Goal: Task Accomplishment & Management: Use online tool/utility

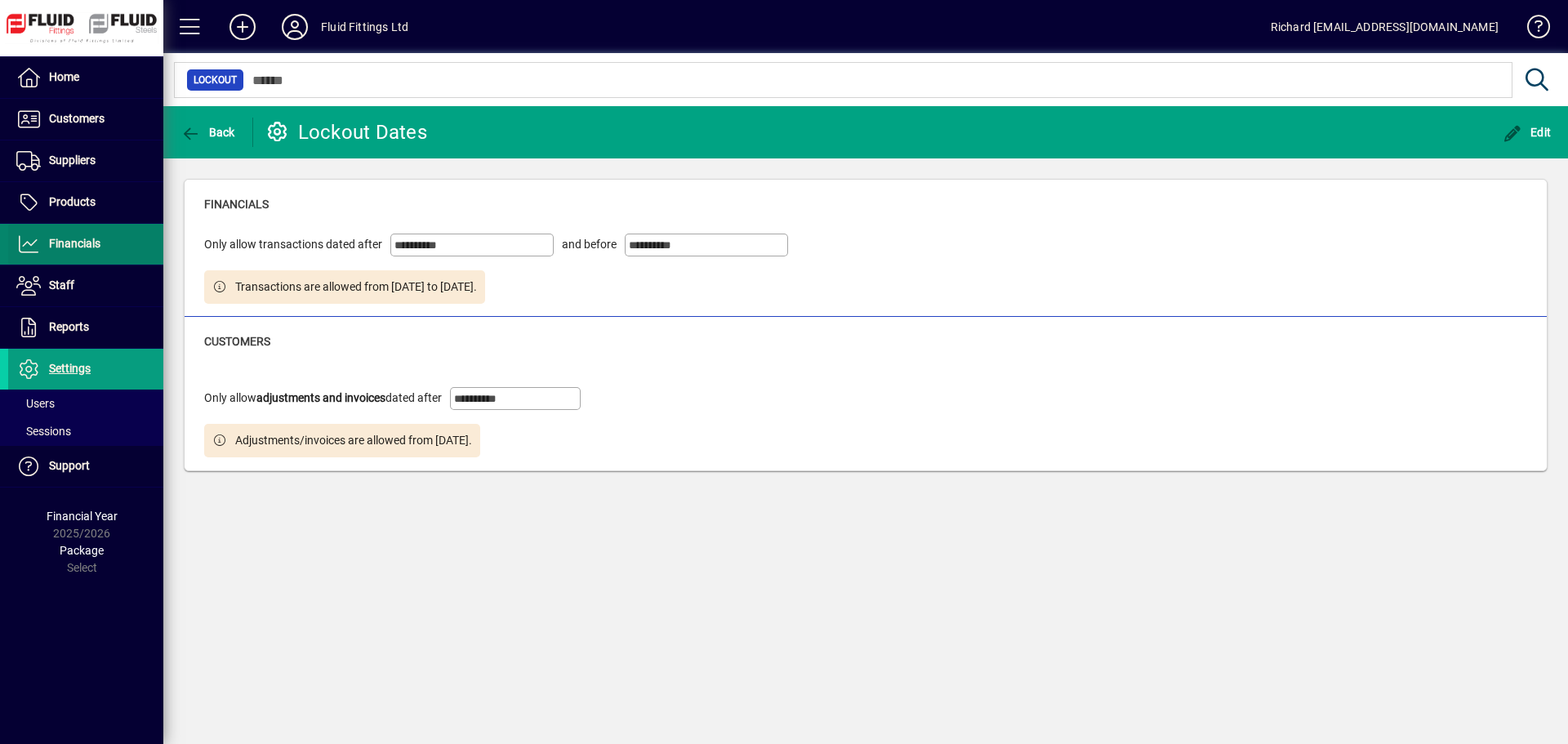
click at [67, 237] on span "Financials" at bounding box center [75, 242] width 51 height 13
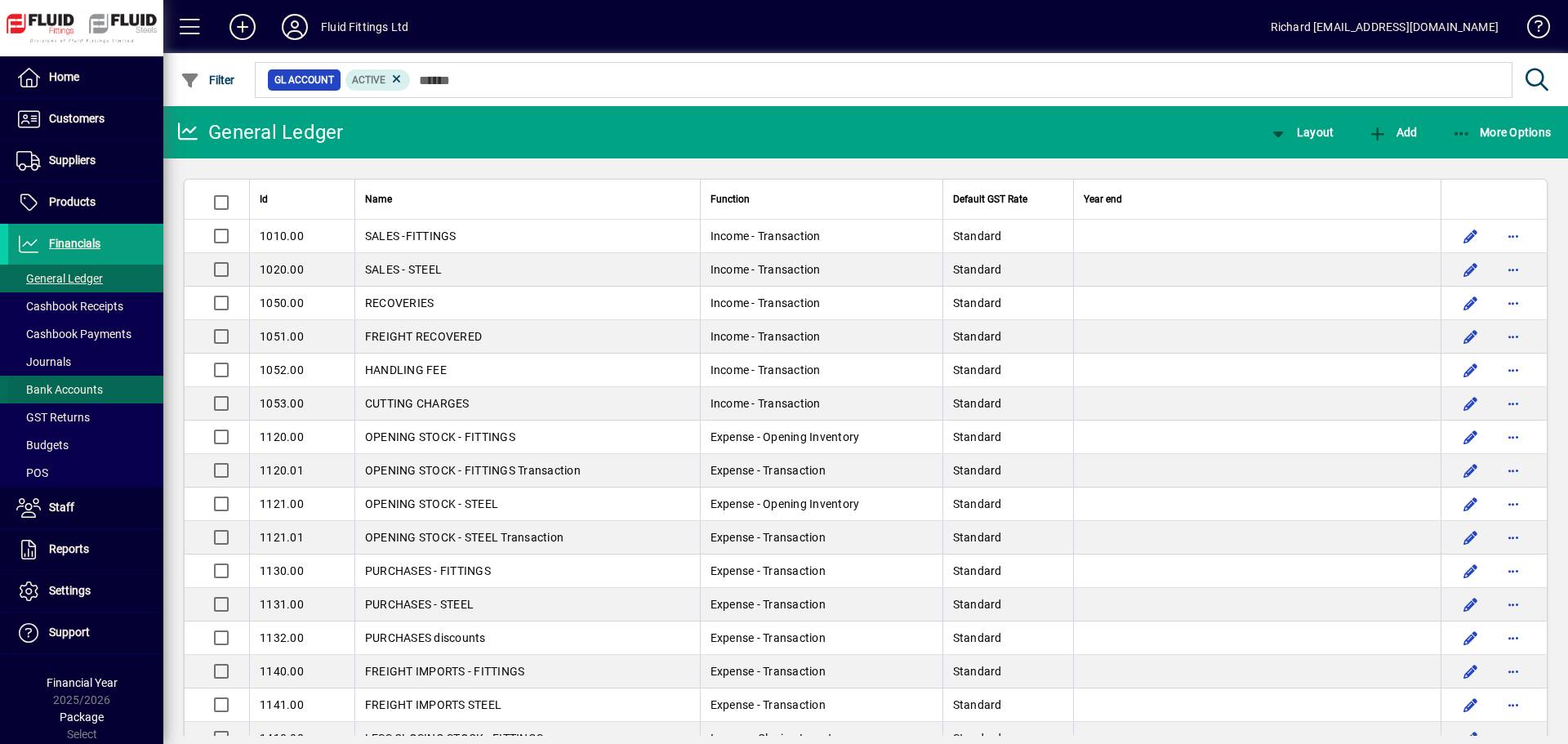
click at [109, 387] on span at bounding box center [85, 390] width 155 height 39
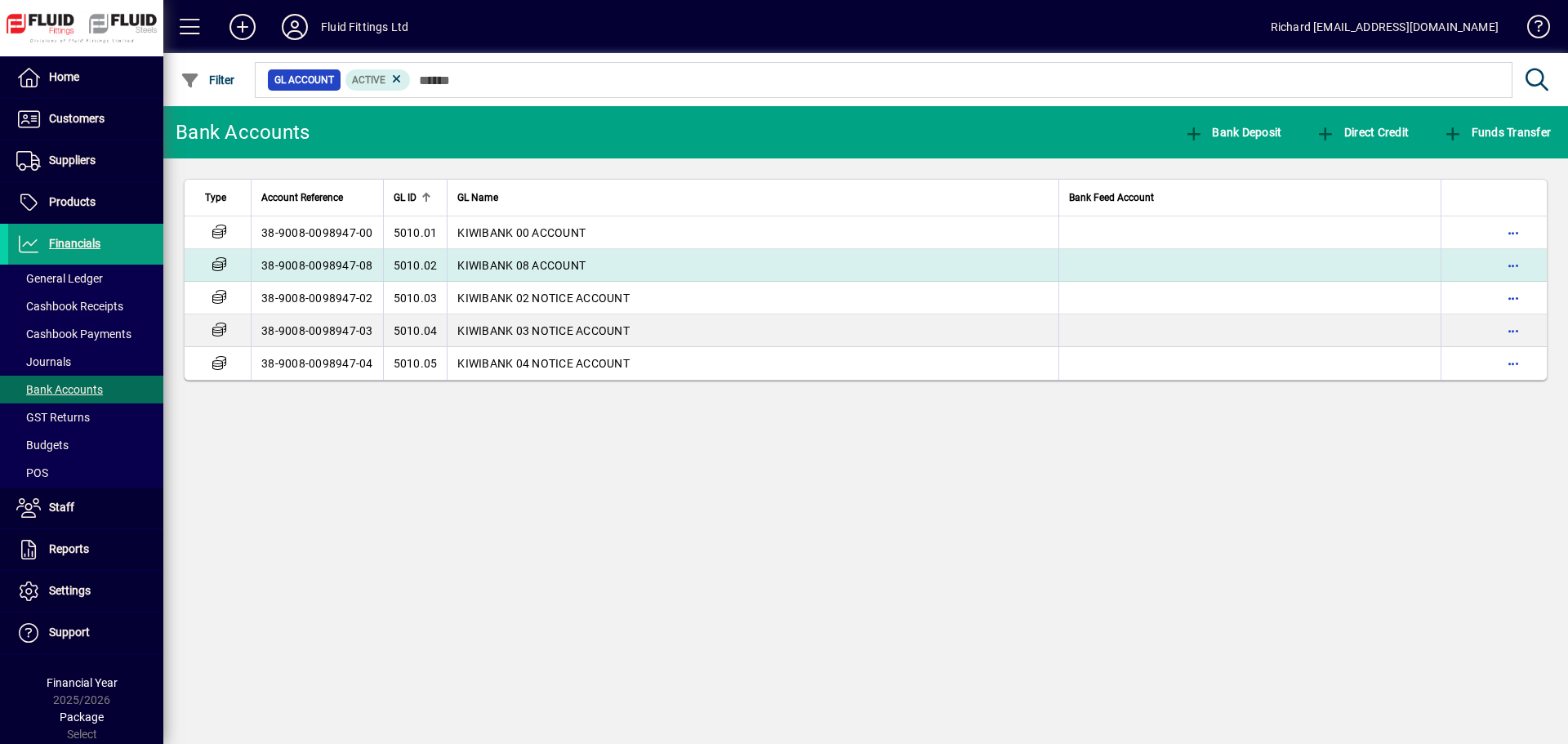
click at [320, 263] on td "38-9008-0098947-08" at bounding box center [316, 265] width 132 height 33
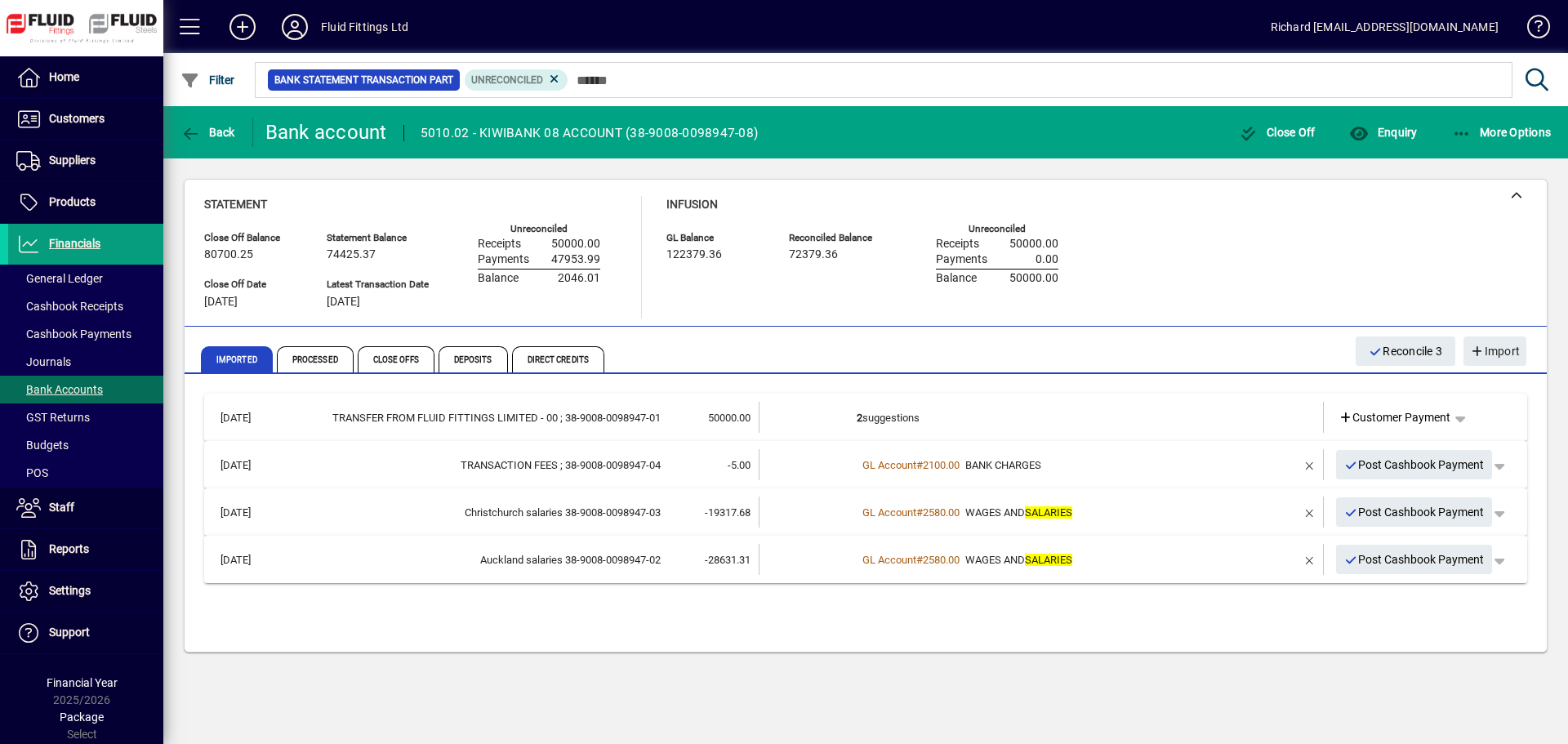
click at [1117, 622] on div "11/09/2025 TRANSFER FROM FLUID FITTINGS LIMITED - 00 ; 38-9008-0098947-01 50000…" at bounding box center [865, 516] width 1323 height 245
click at [1169, 229] on div "Statement Close Off Balance 80700.25 Close Off Date 31/07/2023 Statement Balanc…" at bounding box center [865, 257] width 1323 height 122
click at [54, 389] on span "Bank Accounts" at bounding box center [60, 389] width 87 height 13
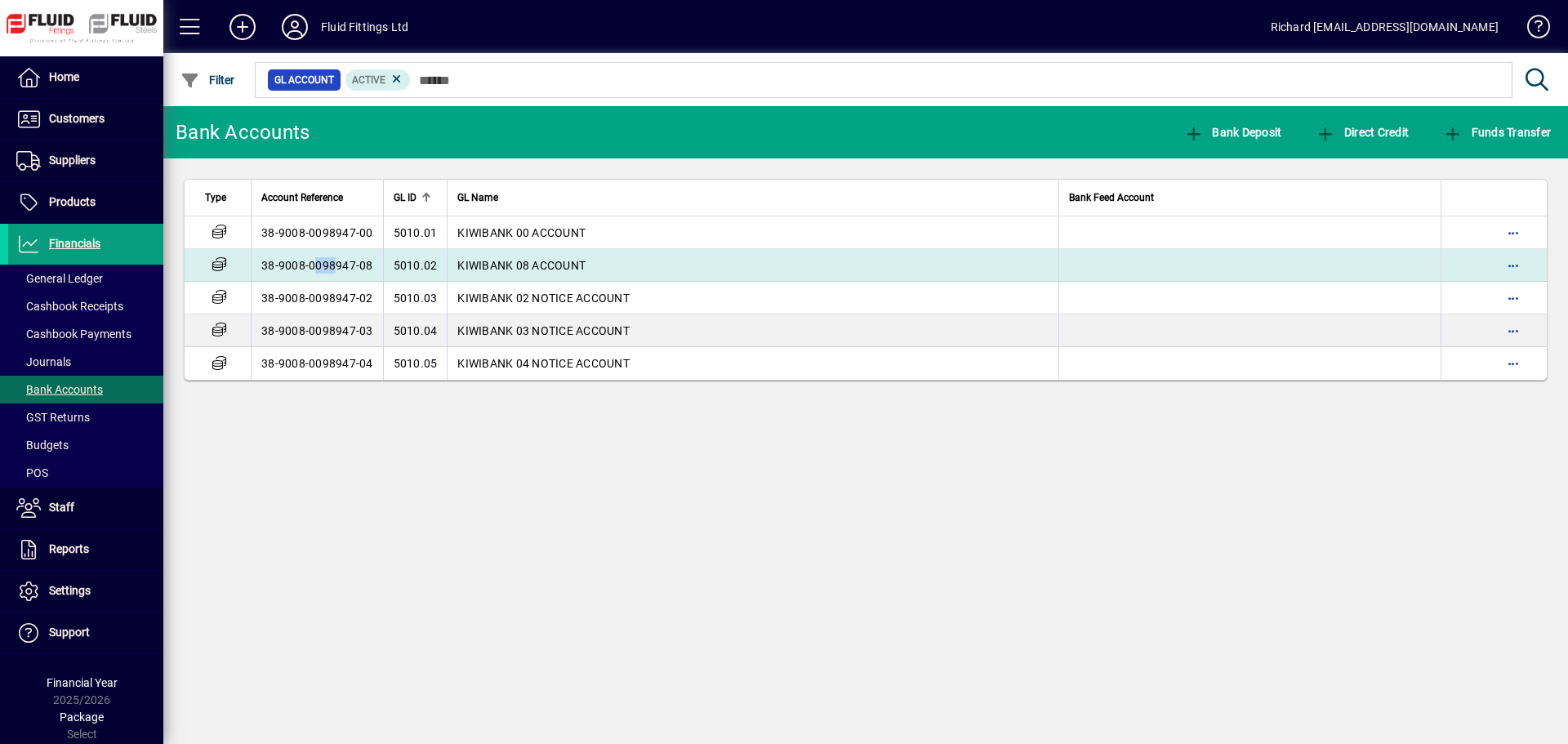
drag, startPoint x: 307, startPoint y: 267, endPoint x: 325, endPoint y: 257, distance: 20.6
click at [325, 257] on td "38-9008-0098947-08" at bounding box center [316, 265] width 132 height 33
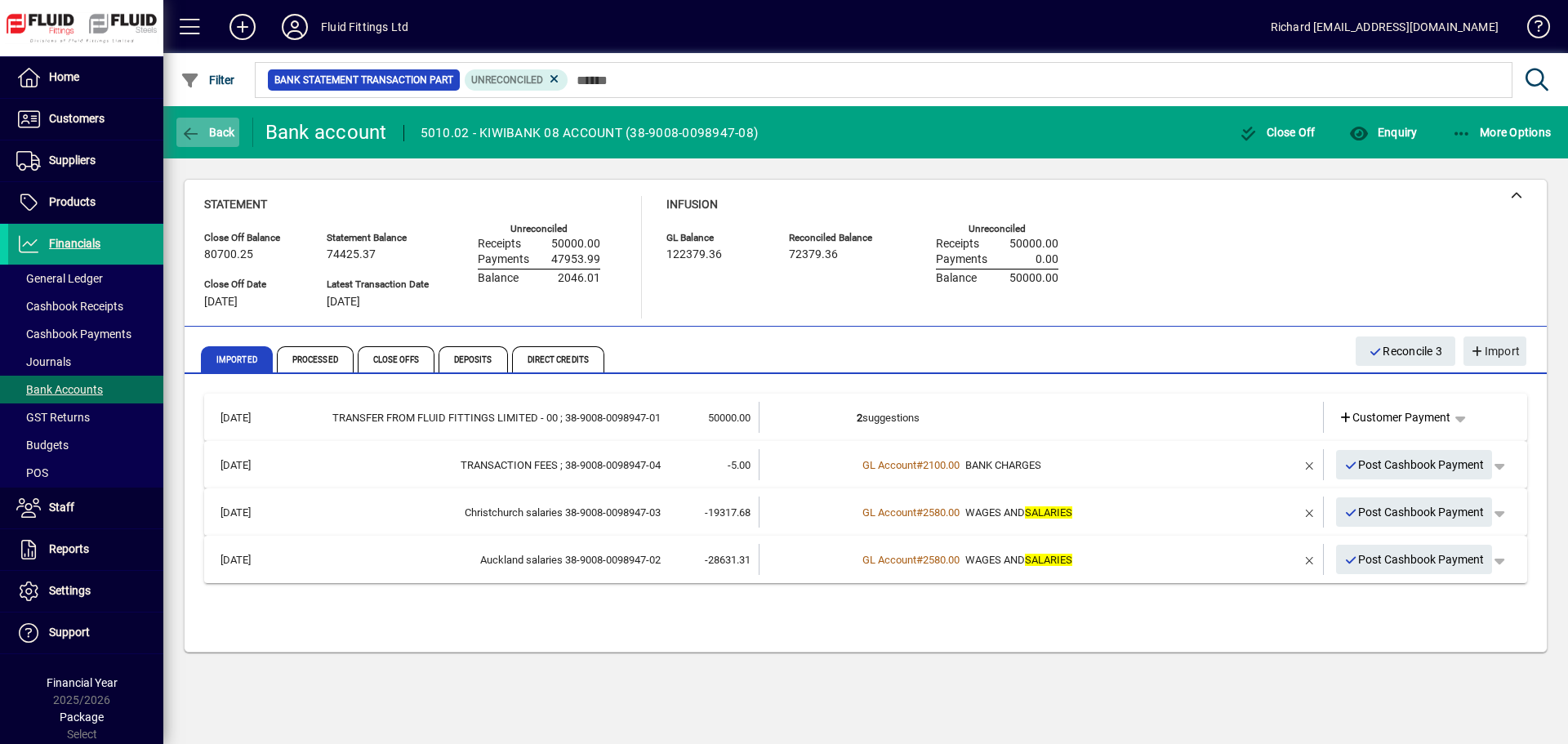
click at [222, 116] on span "button" at bounding box center [208, 132] width 63 height 39
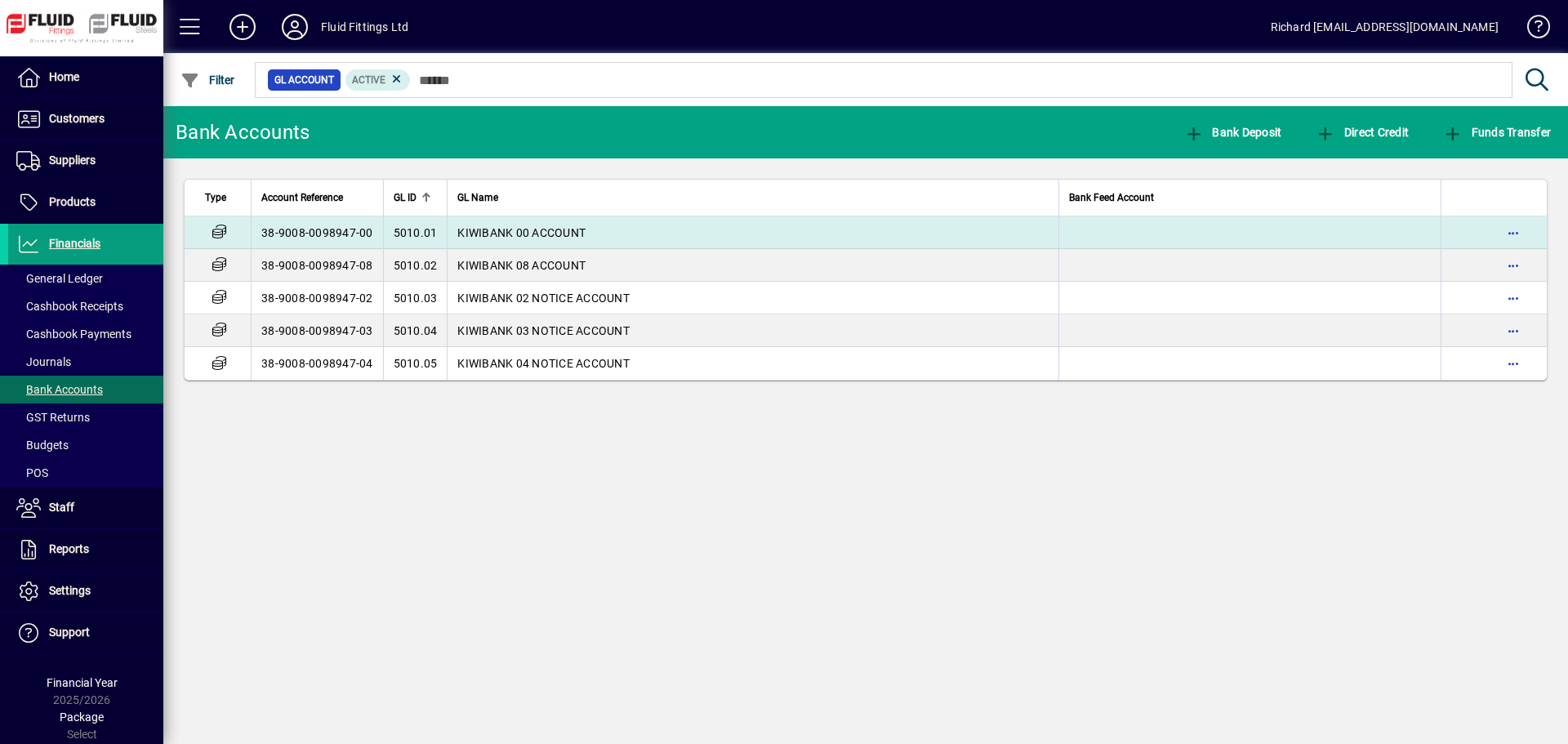
click at [303, 230] on td "38-9008-0098947-00" at bounding box center [316, 233] width 132 height 33
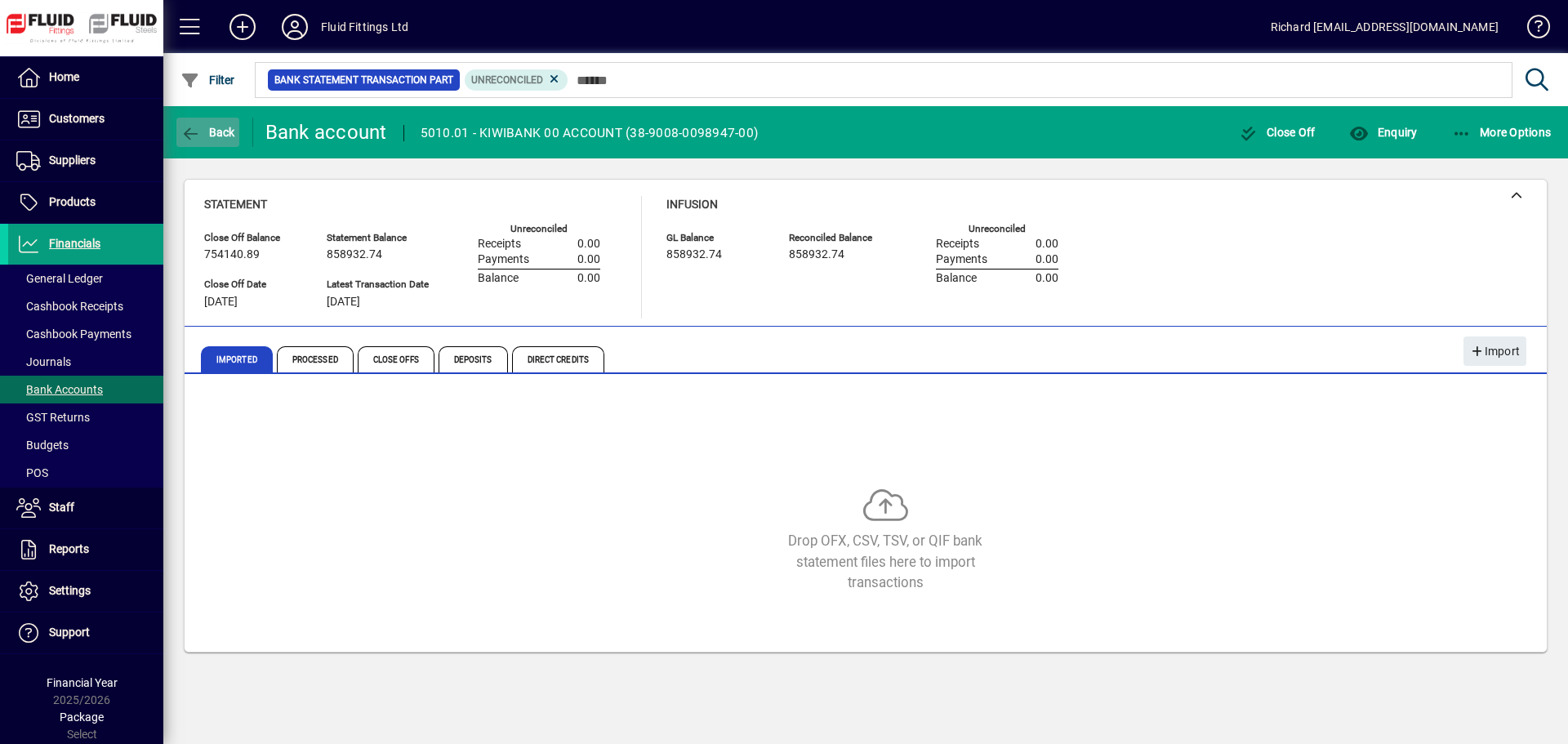
click at [202, 131] on span "Back" at bounding box center [208, 132] width 55 height 13
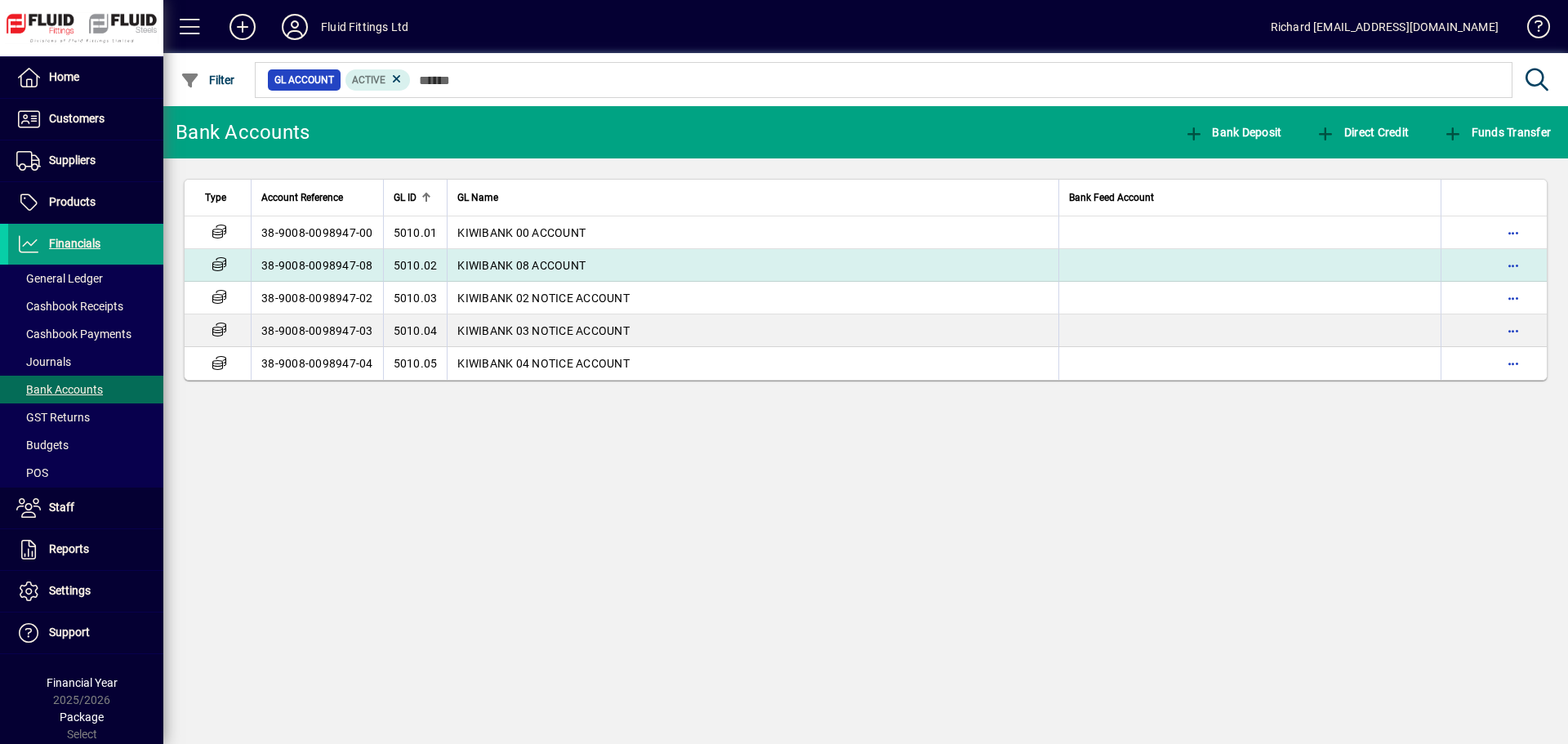
click at [335, 267] on td "38-9008-0098947-08" at bounding box center [316, 265] width 132 height 33
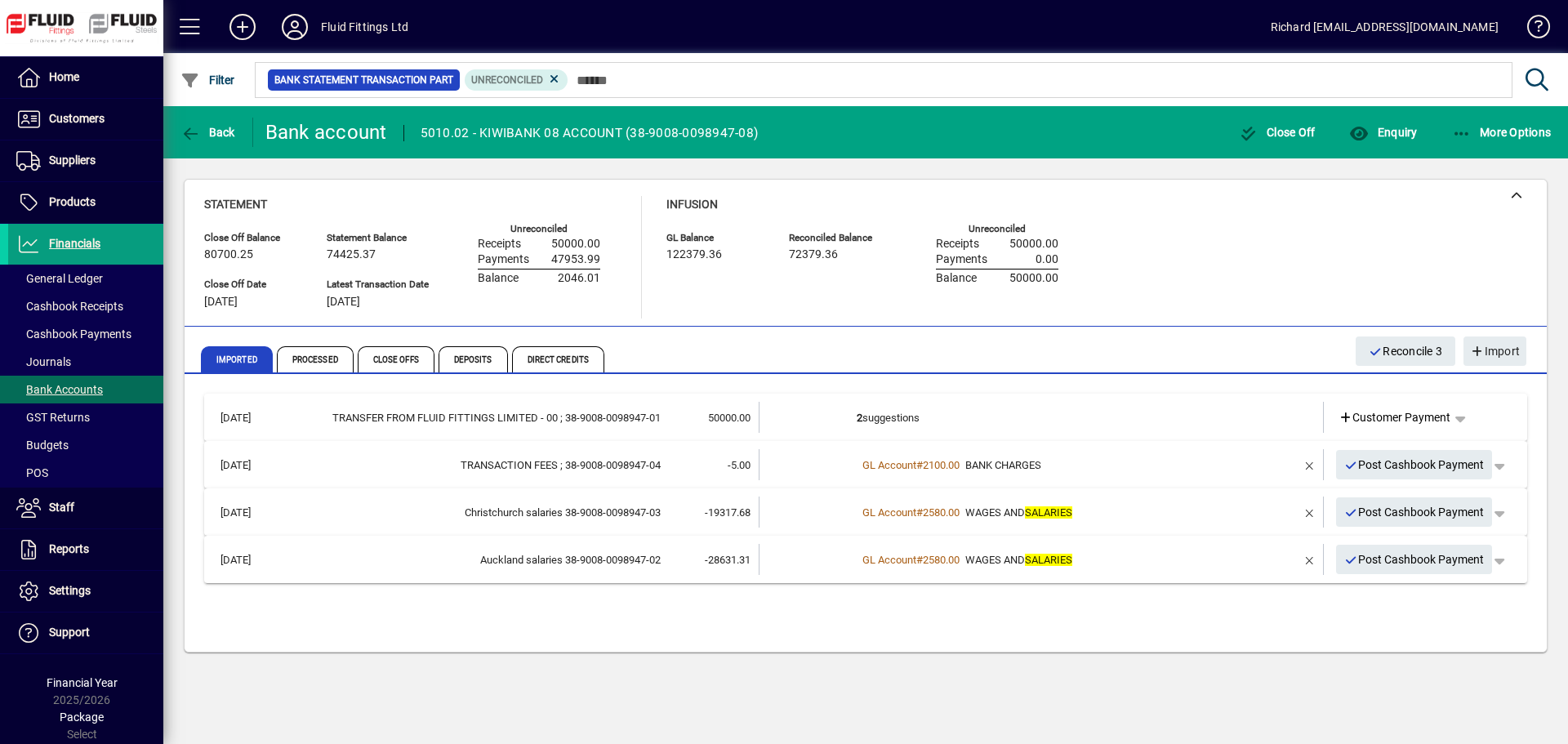
click at [895, 419] on td "2 suggestions" at bounding box center [1042, 417] width 371 height 31
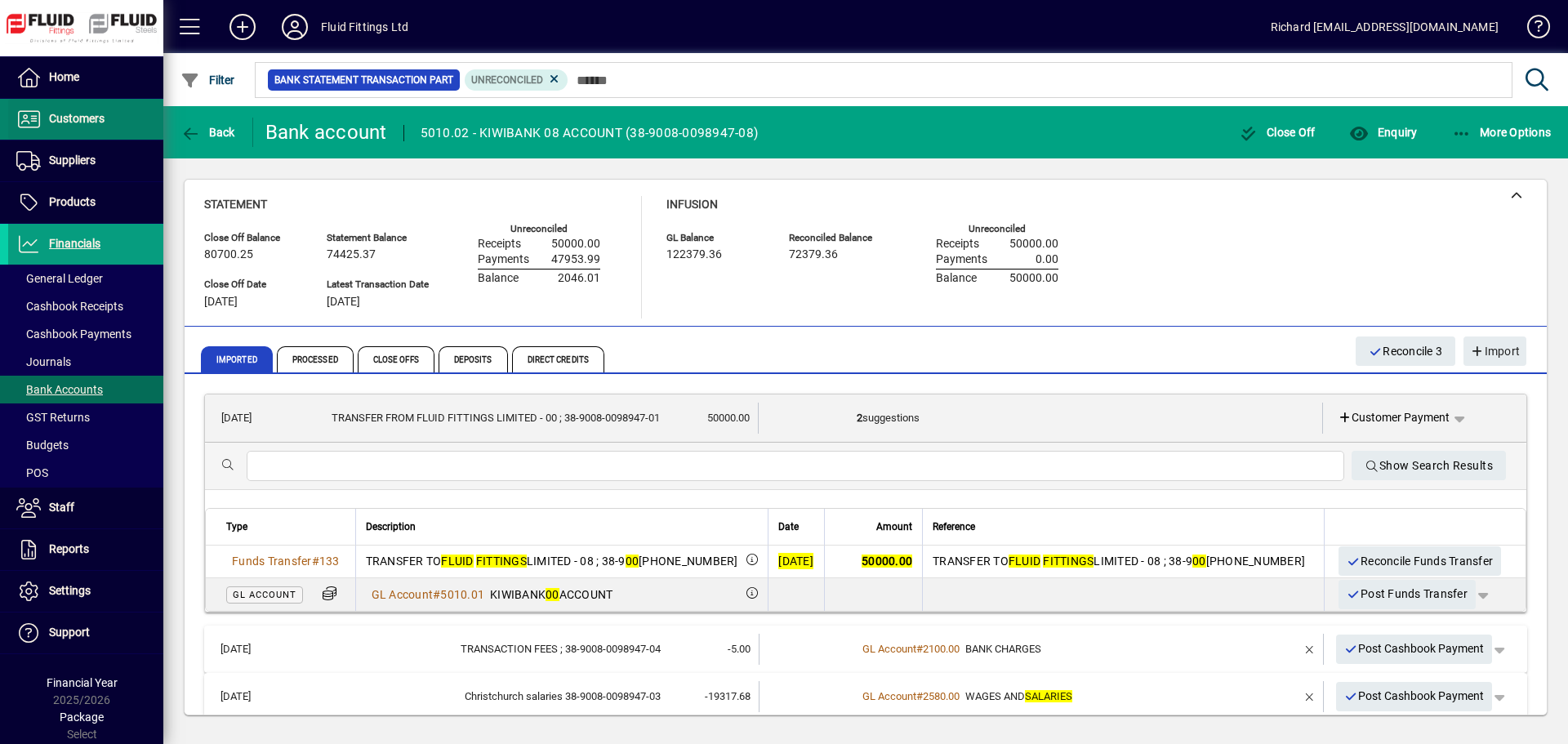
click at [14, 108] on span at bounding box center [85, 119] width 155 height 39
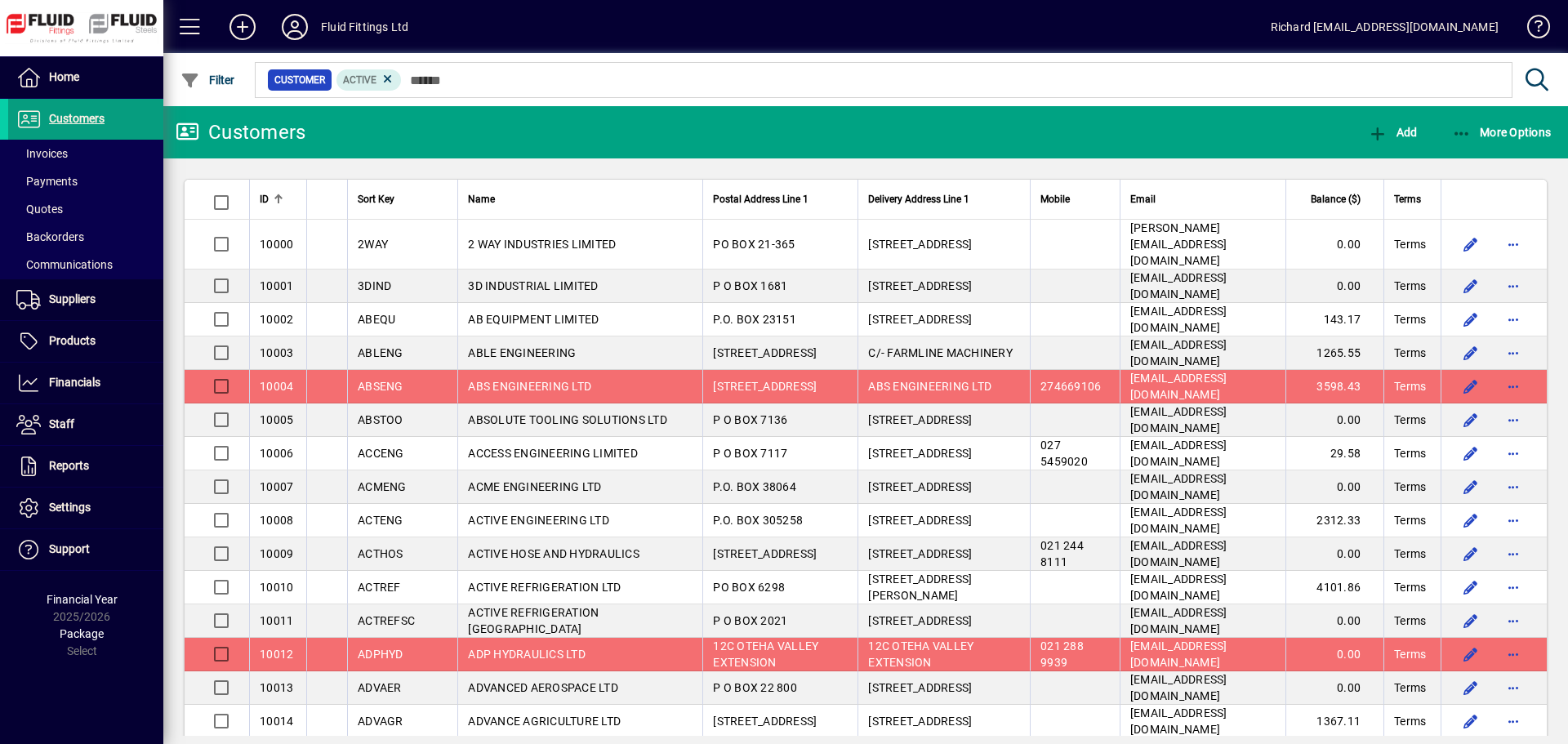
click at [526, 70] on div at bounding box center [954, 62] width 1405 height 18
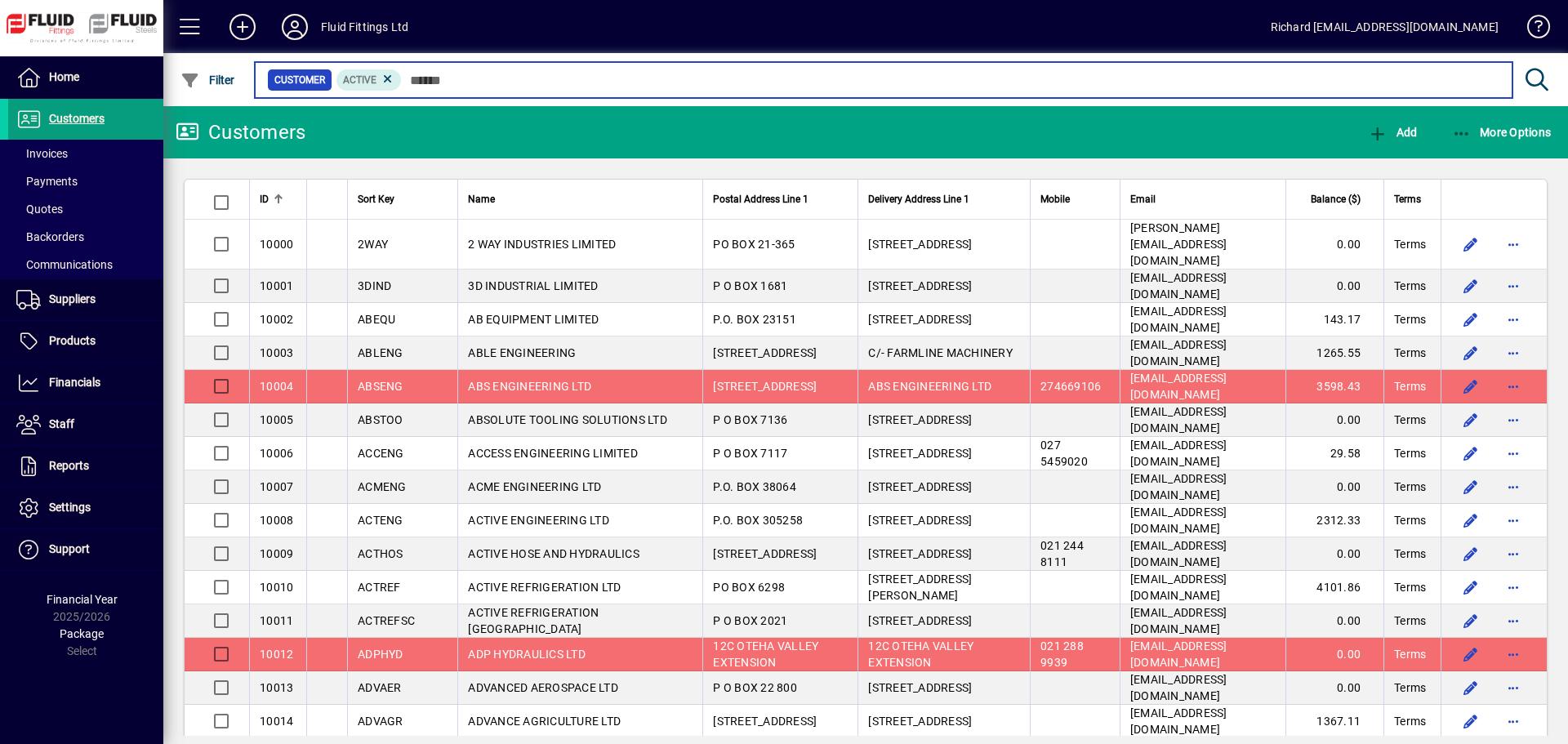
click at [513, 89] on input "text" at bounding box center [950, 80] width 1097 height 23
click at [454, 78] on input "text" at bounding box center [950, 80] width 1097 height 23
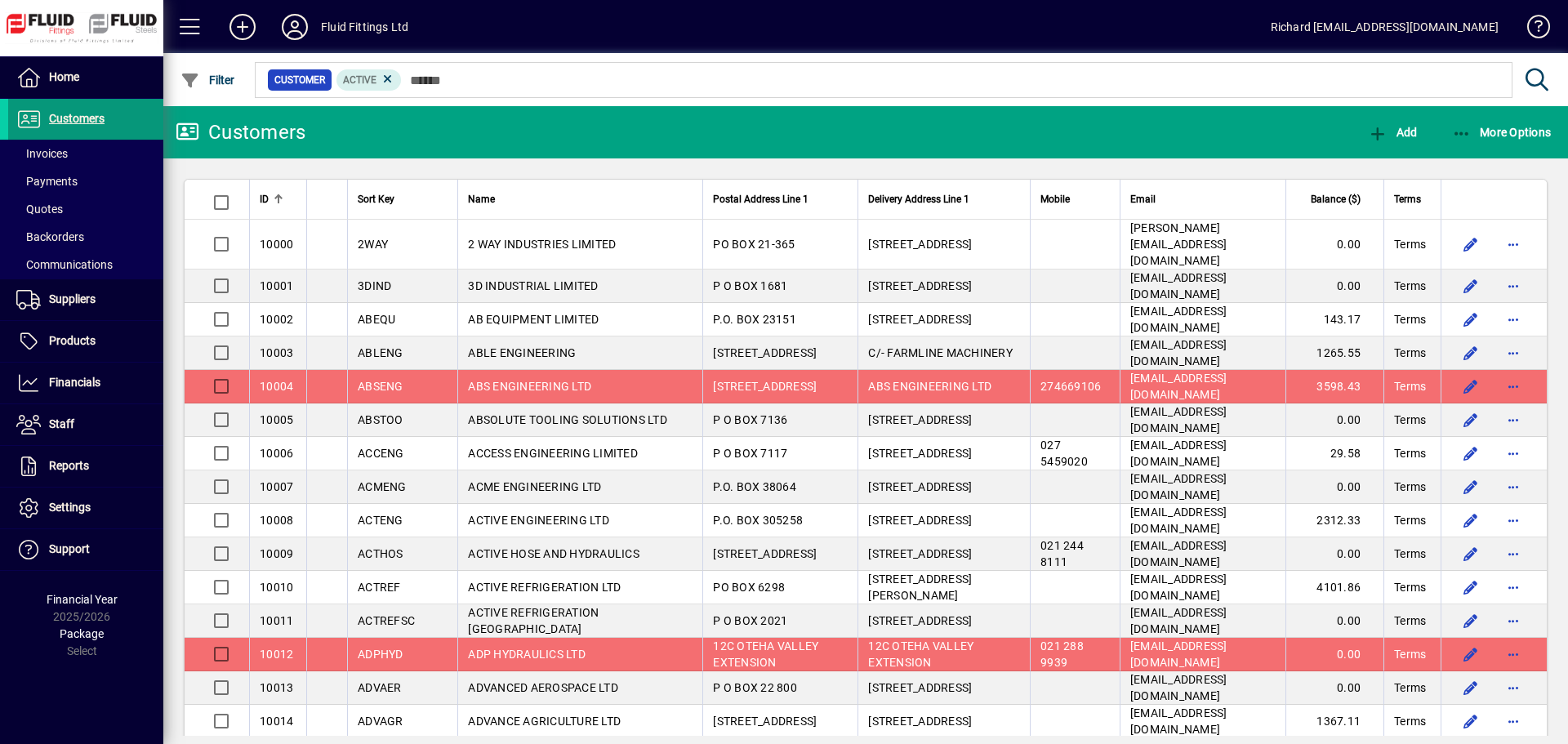
click at [98, 111] on span "Customers" at bounding box center [56, 119] width 97 height 20
click at [1501, 126] on span "More Options" at bounding box center [1501, 132] width 99 height 13
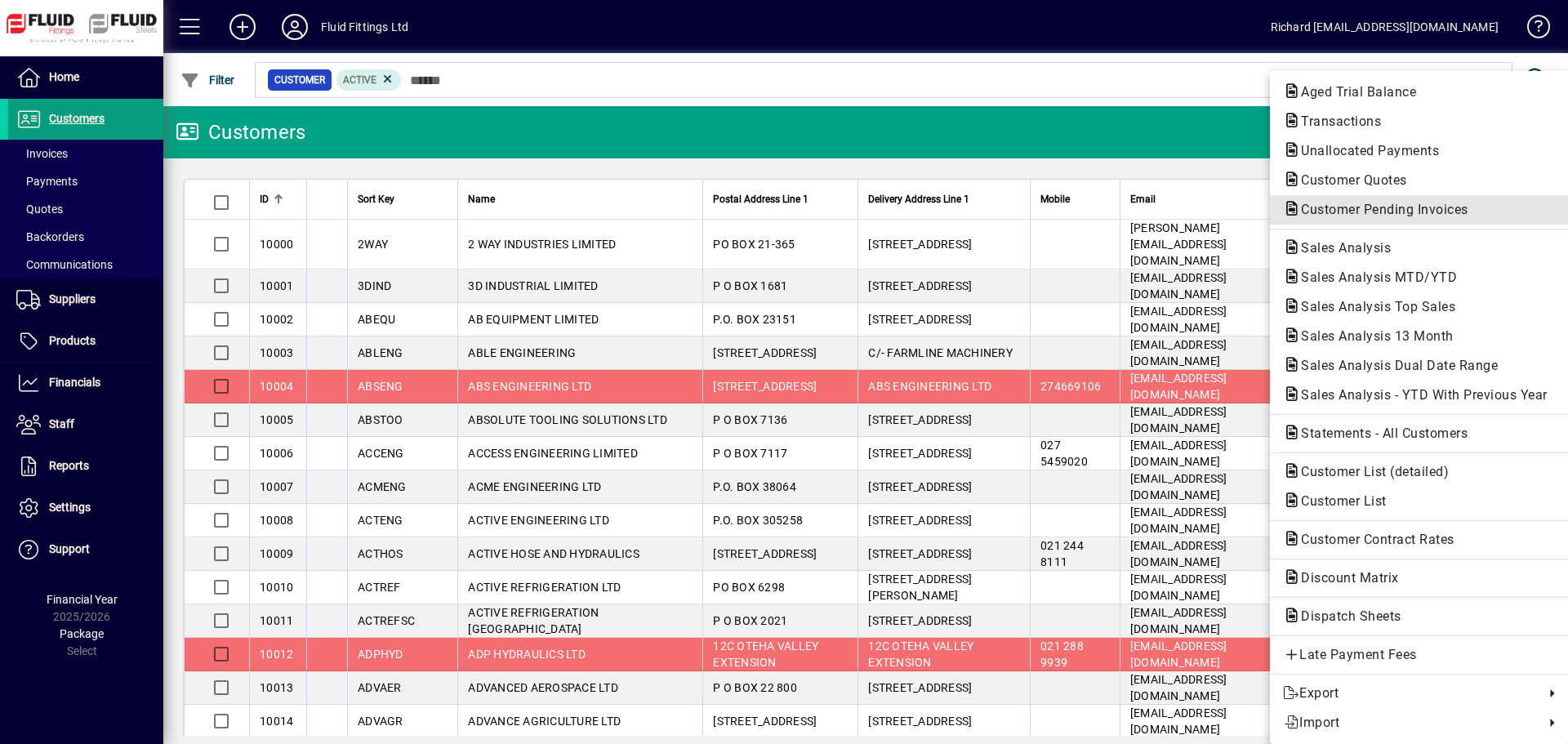
click at [1378, 206] on span "Customer Pending Invoices" at bounding box center [1379, 210] width 193 height 16
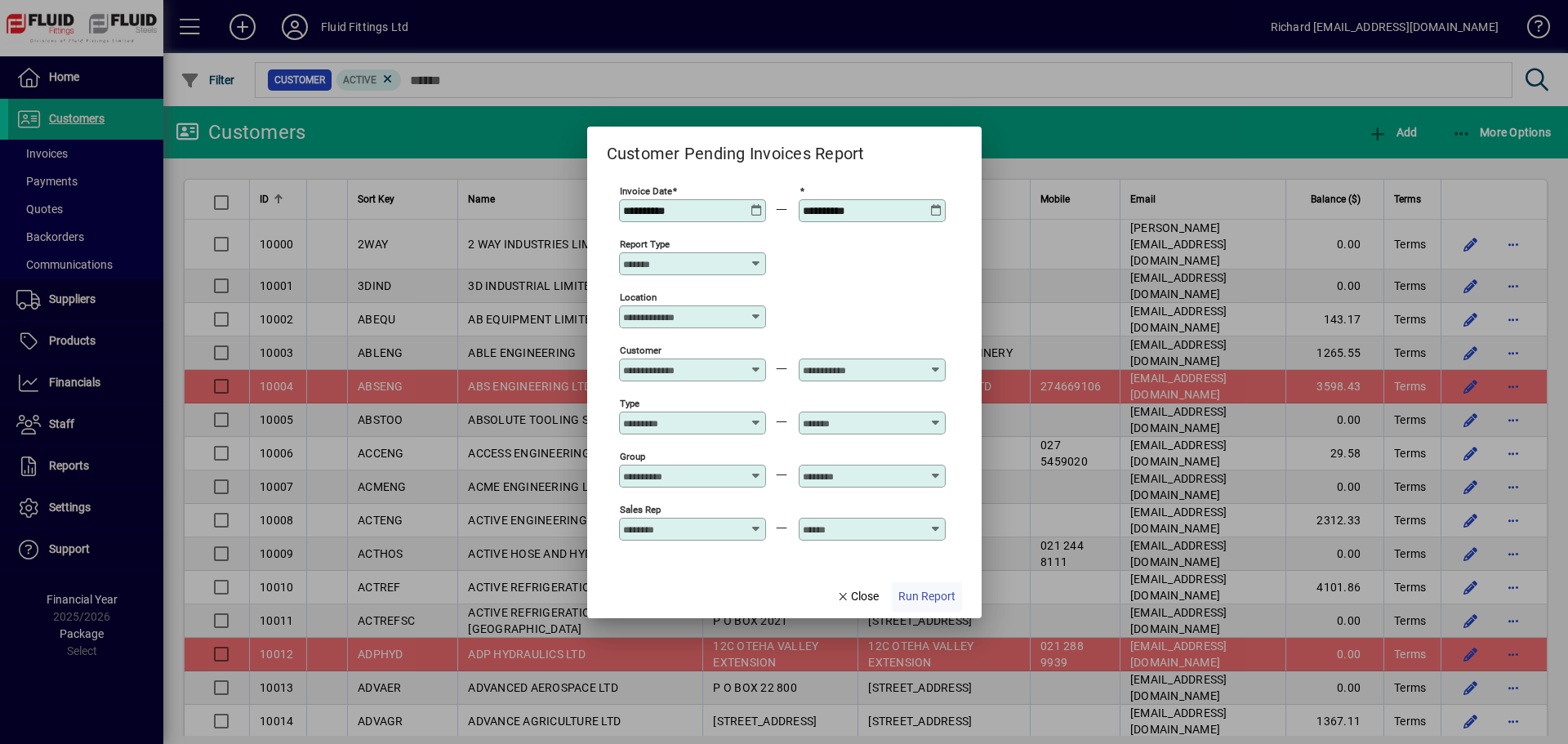
click at [939, 599] on span "Run Report" at bounding box center [927, 596] width 57 height 17
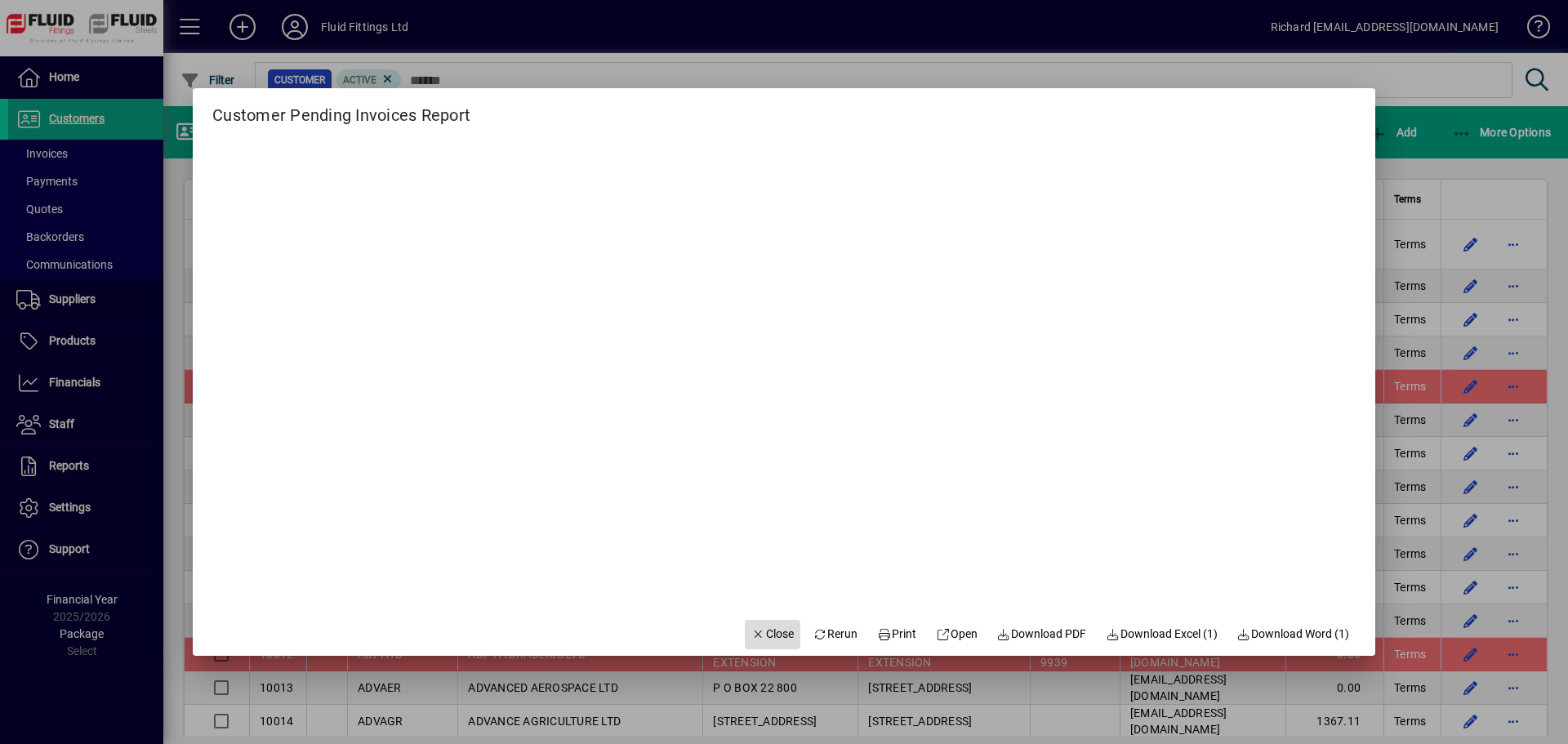
click at [770, 637] on span "Close" at bounding box center [772, 634] width 42 height 17
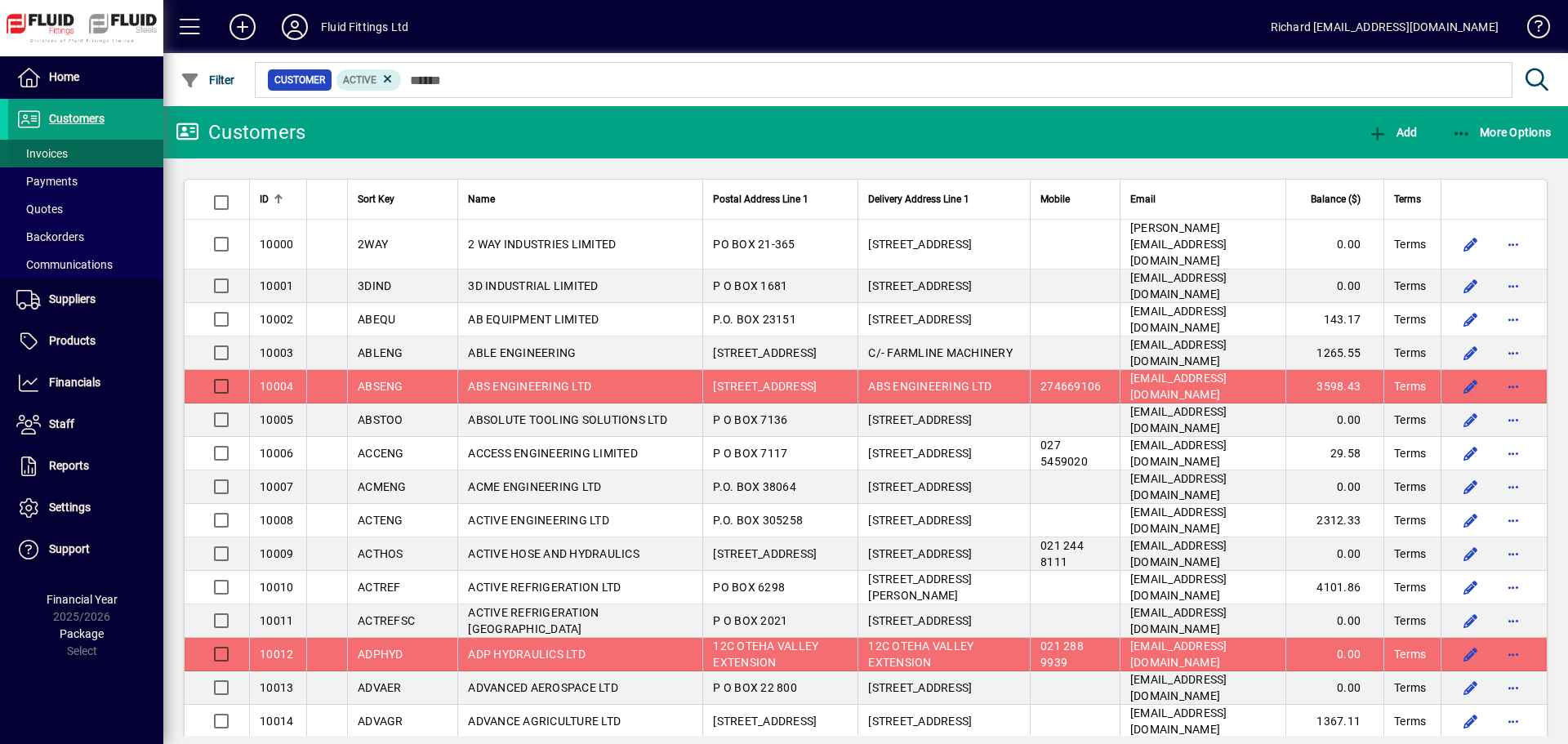
click at [50, 160] on span "Invoices" at bounding box center [42, 153] width 51 height 13
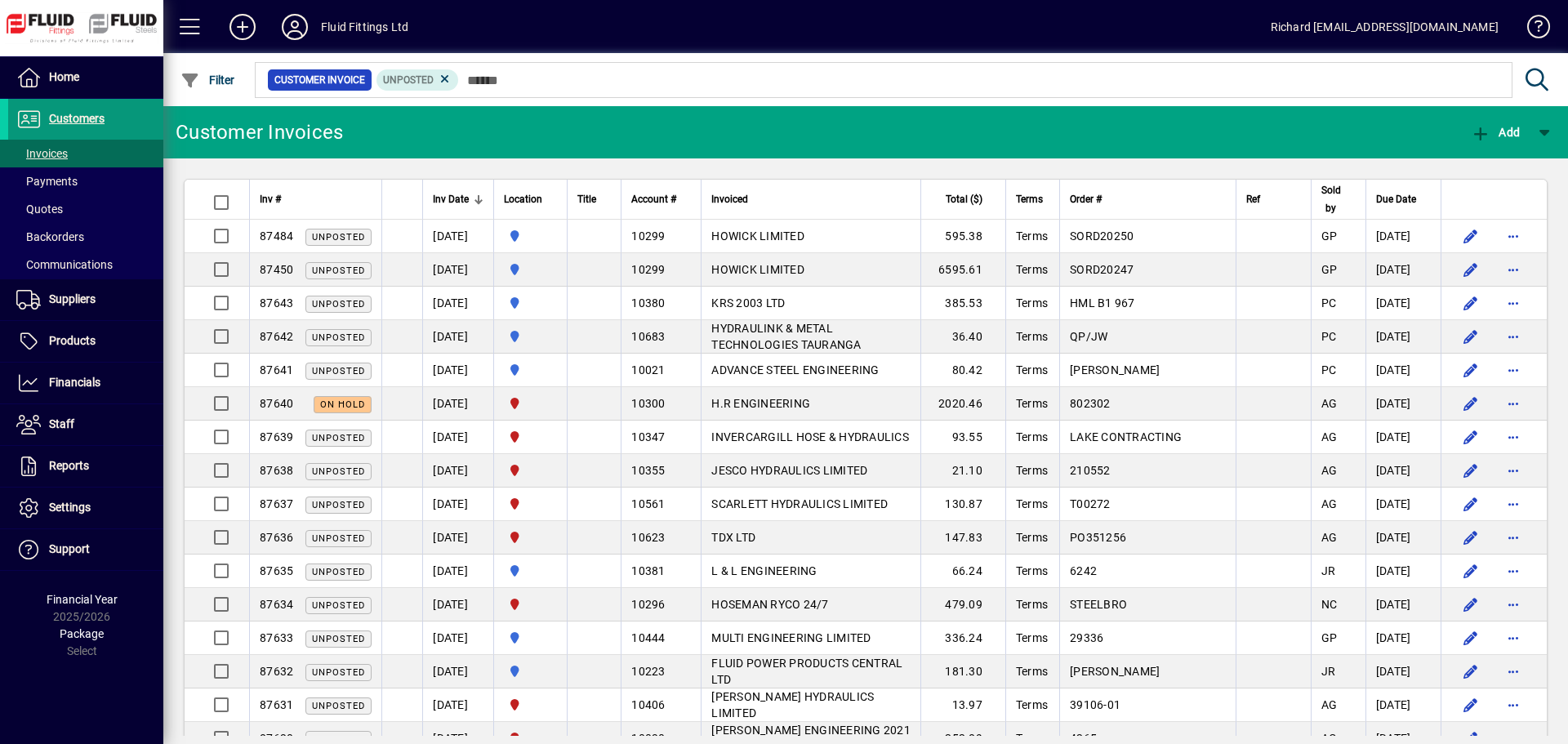
click at [75, 125] on span "Customers" at bounding box center [77, 118] width 55 height 13
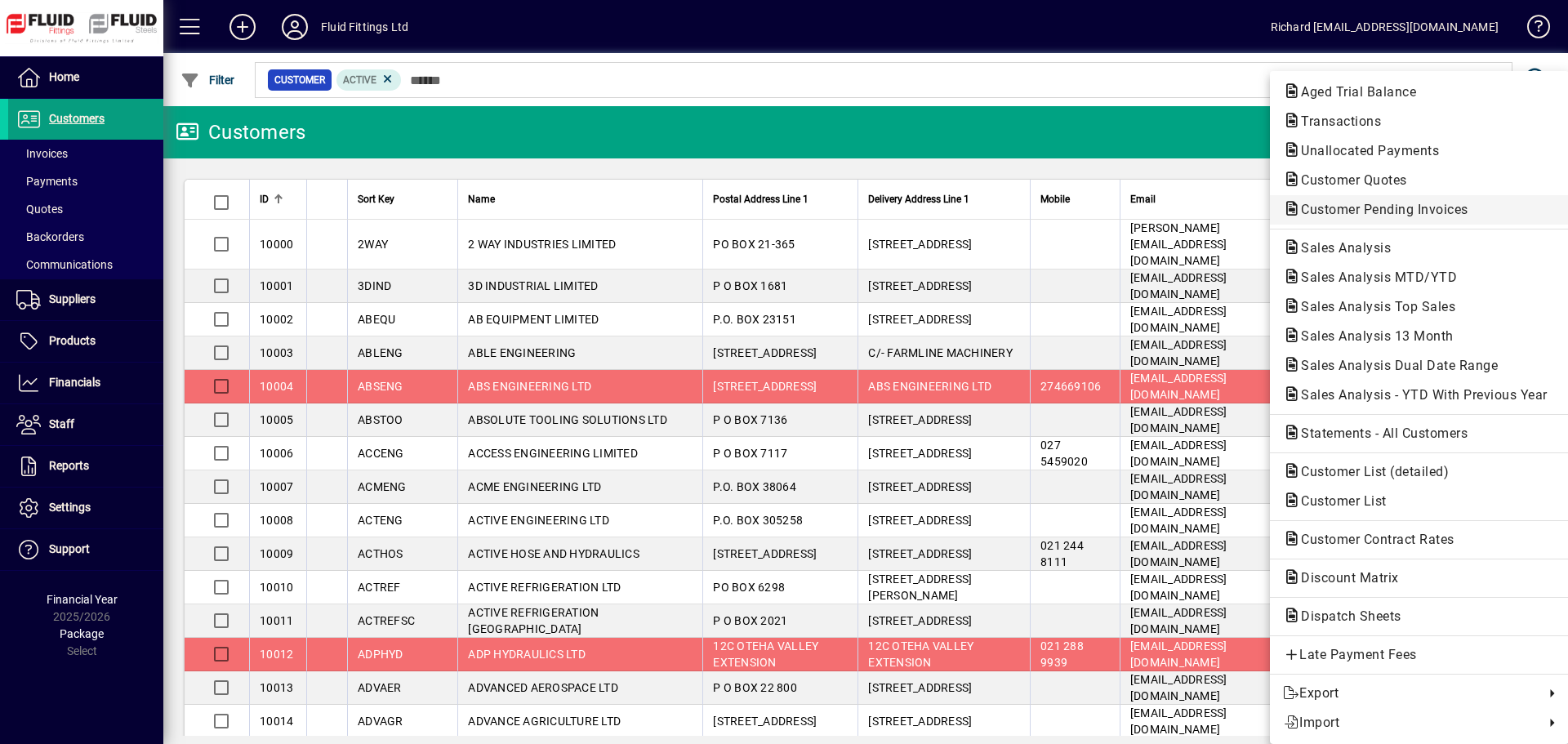
click at [1392, 213] on span "Customer Pending Invoices" at bounding box center [1379, 210] width 193 height 16
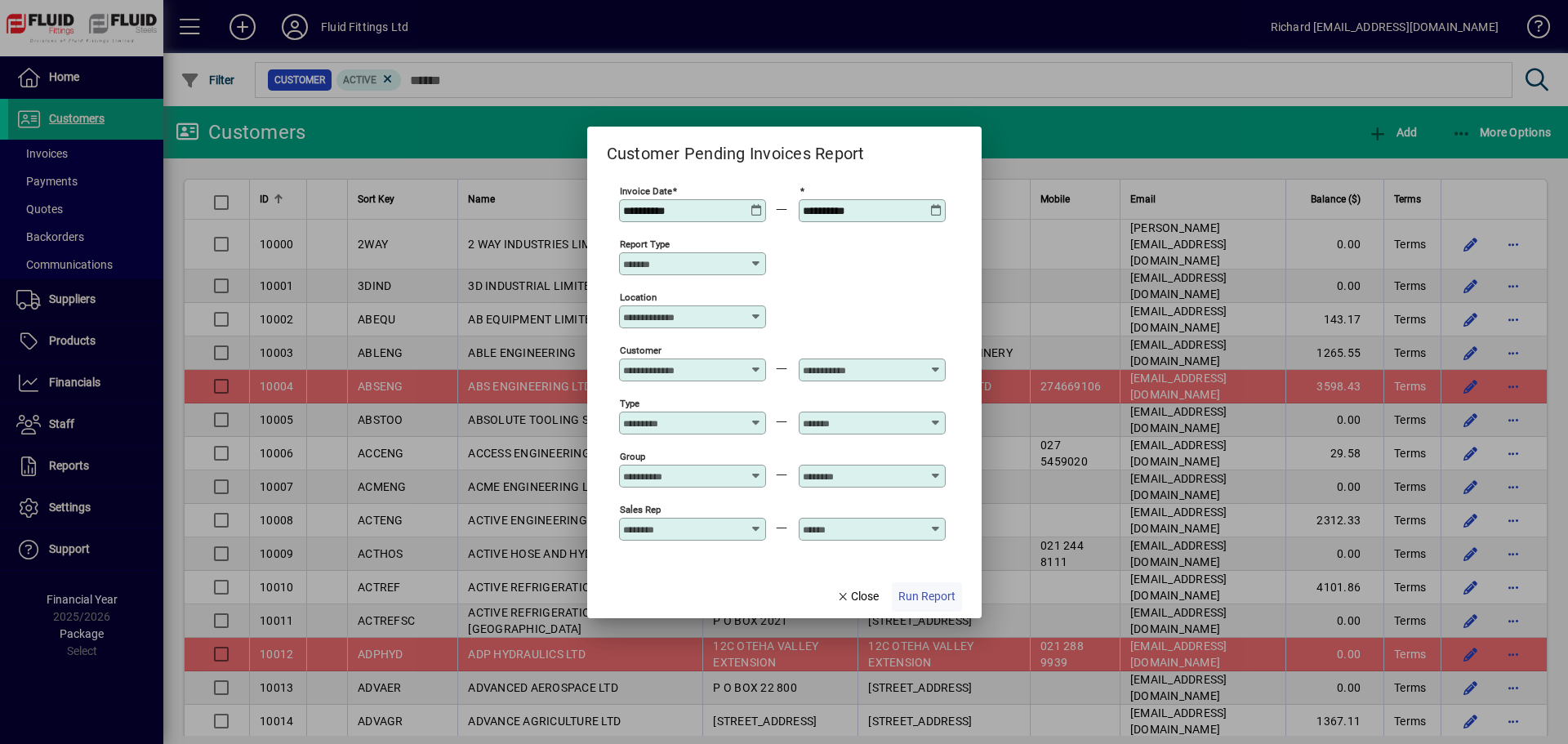
click at [921, 595] on span "Run Report" at bounding box center [927, 596] width 57 height 17
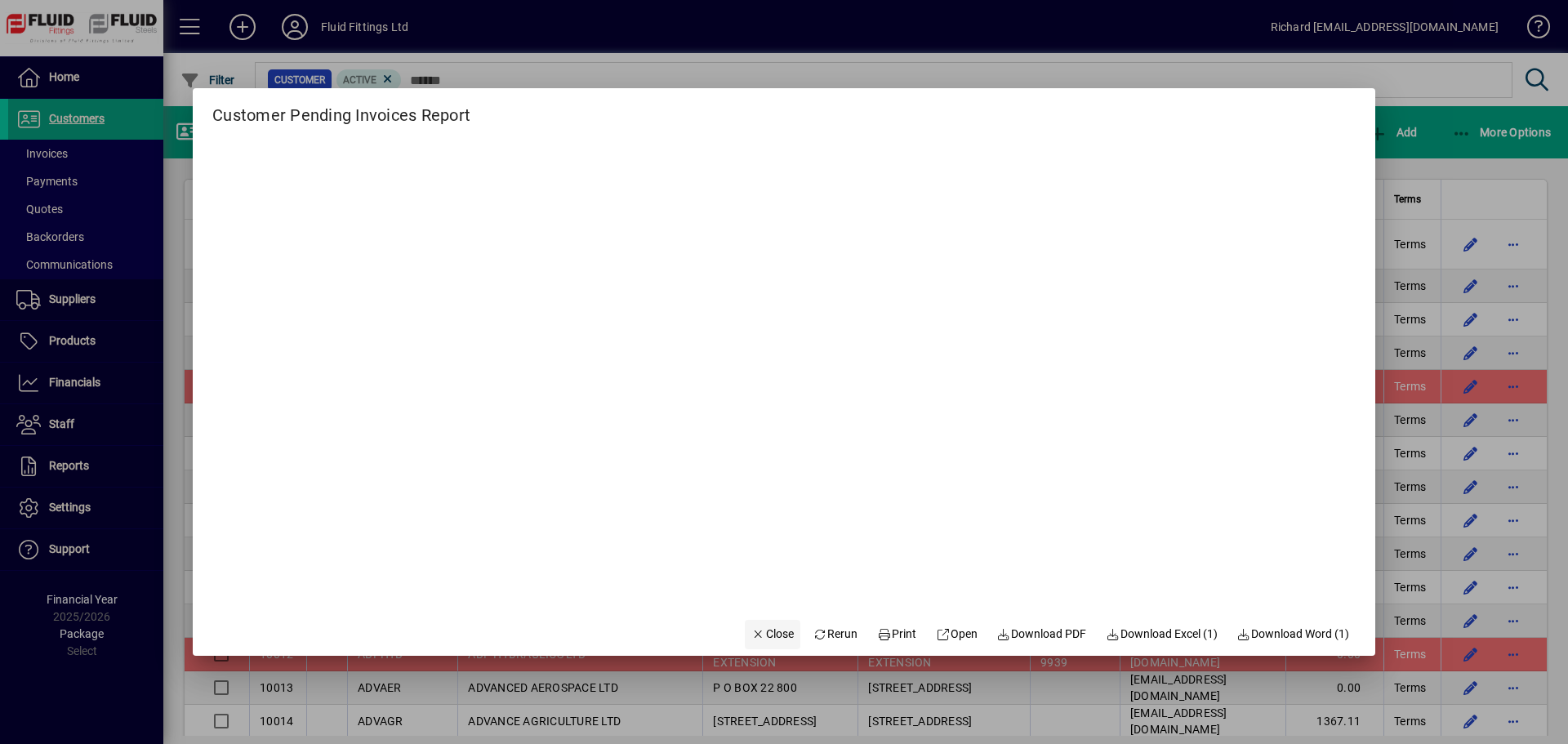
drag, startPoint x: 761, startPoint y: 628, endPoint x: 777, endPoint y: 628, distance: 16.0
click at [761, 628] on span "Close" at bounding box center [772, 634] width 42 height 17
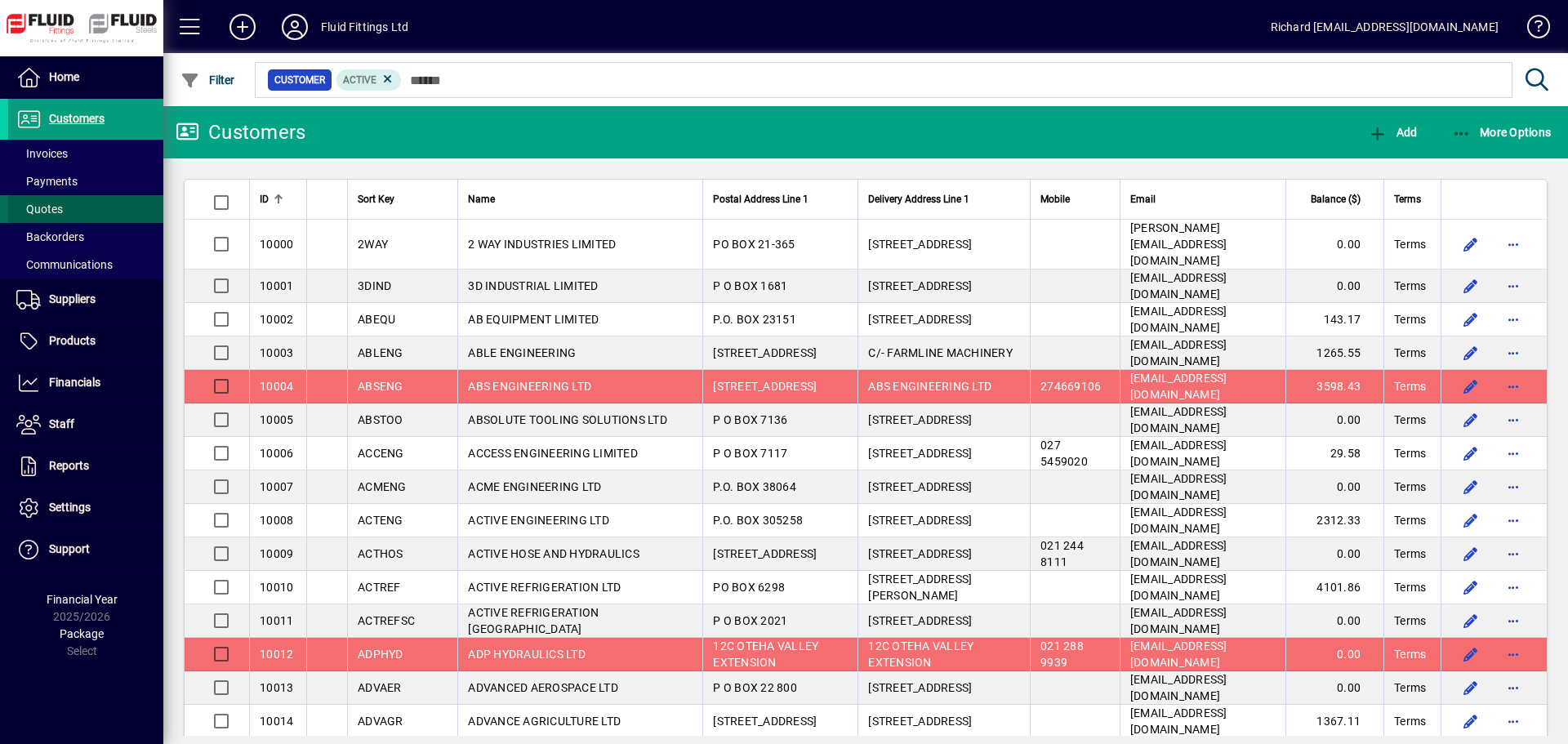
click at [55, 215] on span "Quotes" at bounding box center [39, 209] width 46 height 13
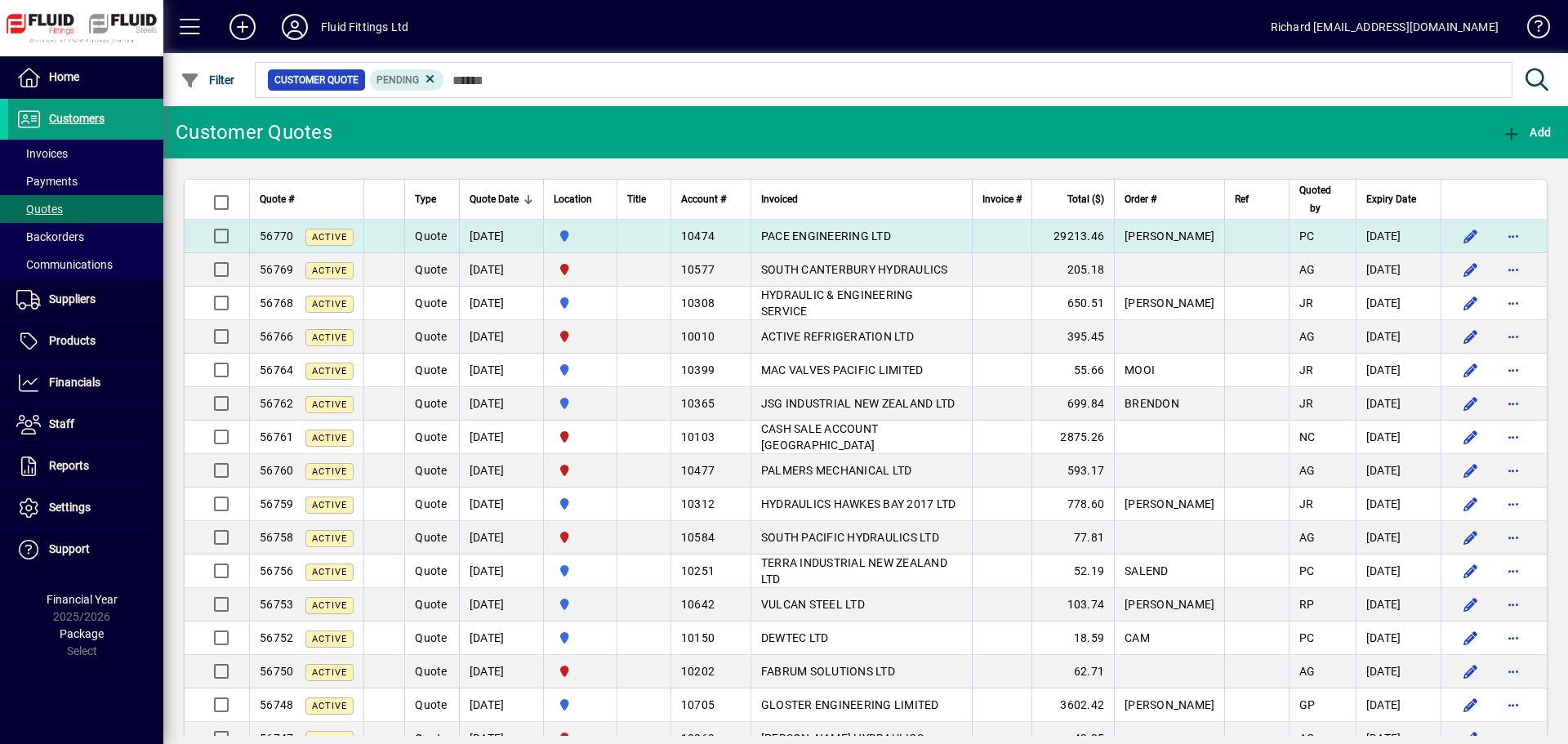
click at [1072, 233] on td "29213.46" at bounding box center [1073, 237] width 83 height 34
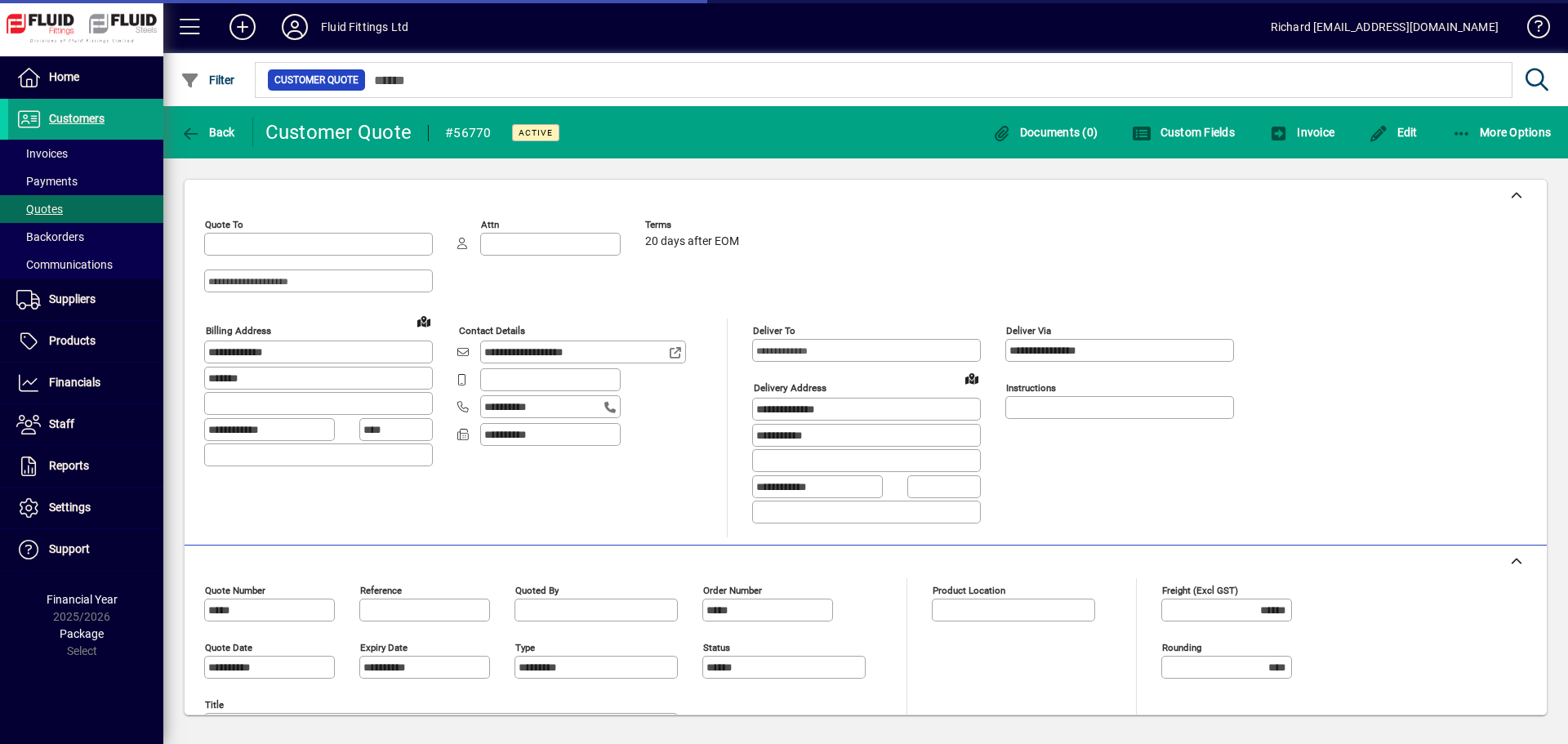
type input "**********"
type input "*********"
type input "********"
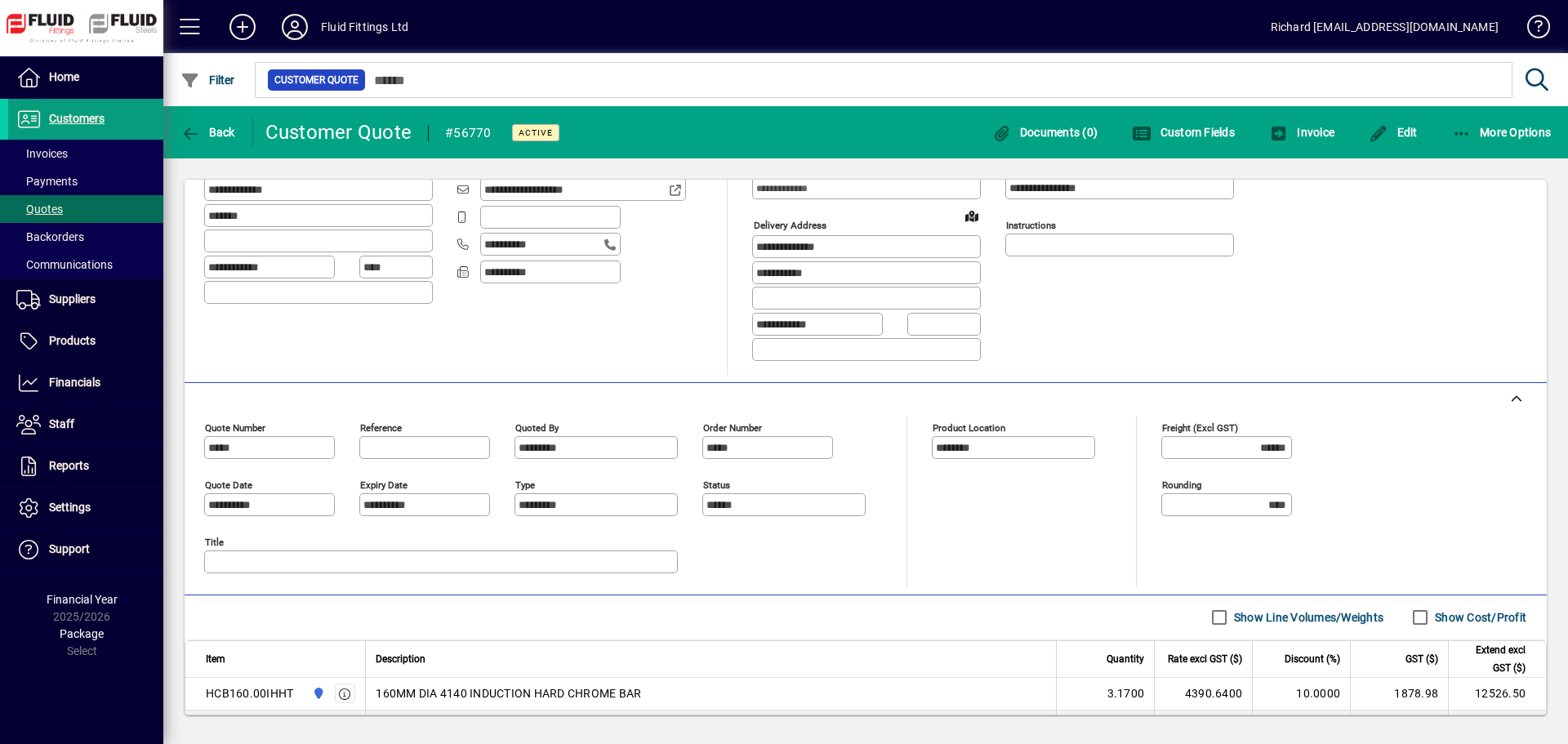
scroll to position [117, 0]
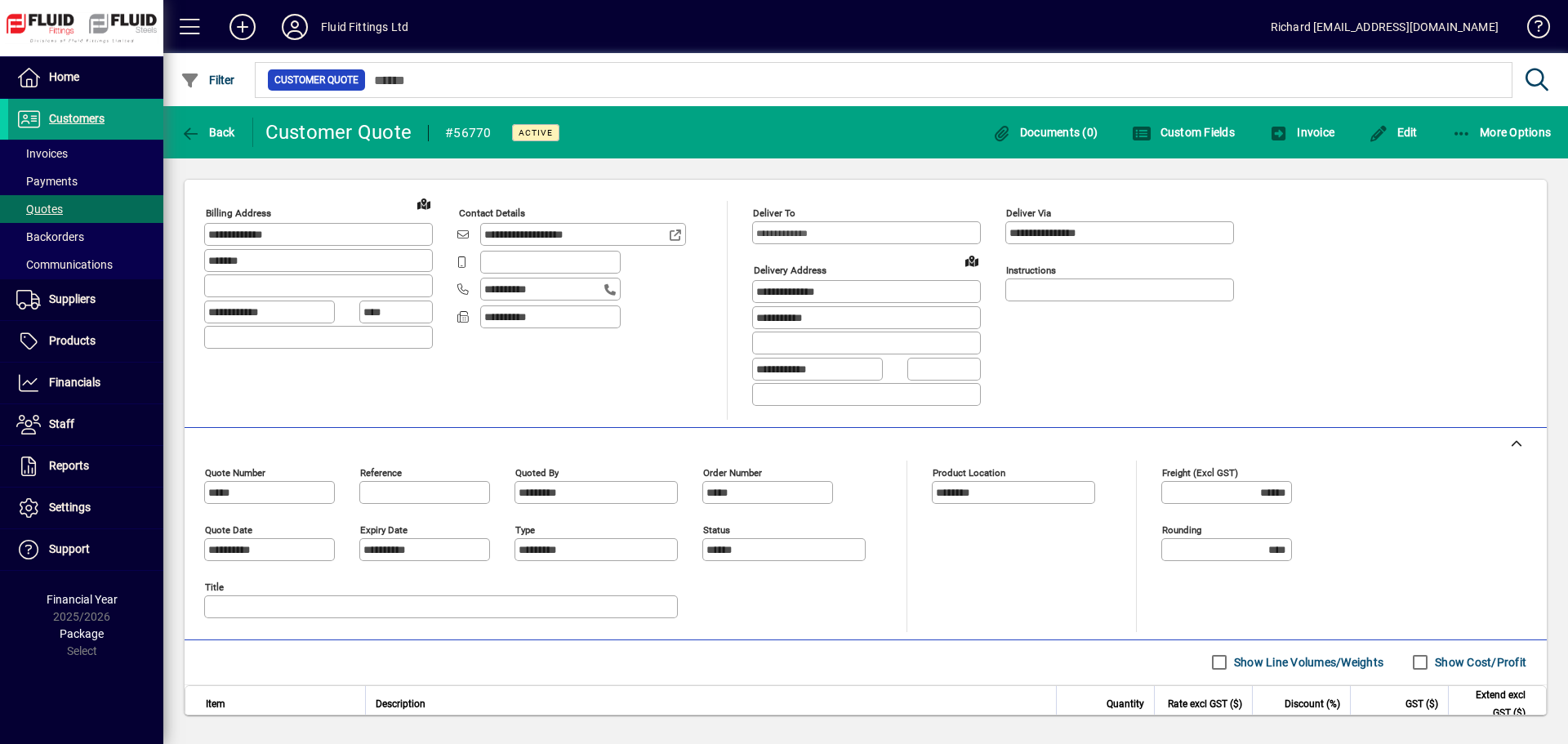
click at [73, 113] on span "Customers" at bounding box center [77, 118] width 55 height 13
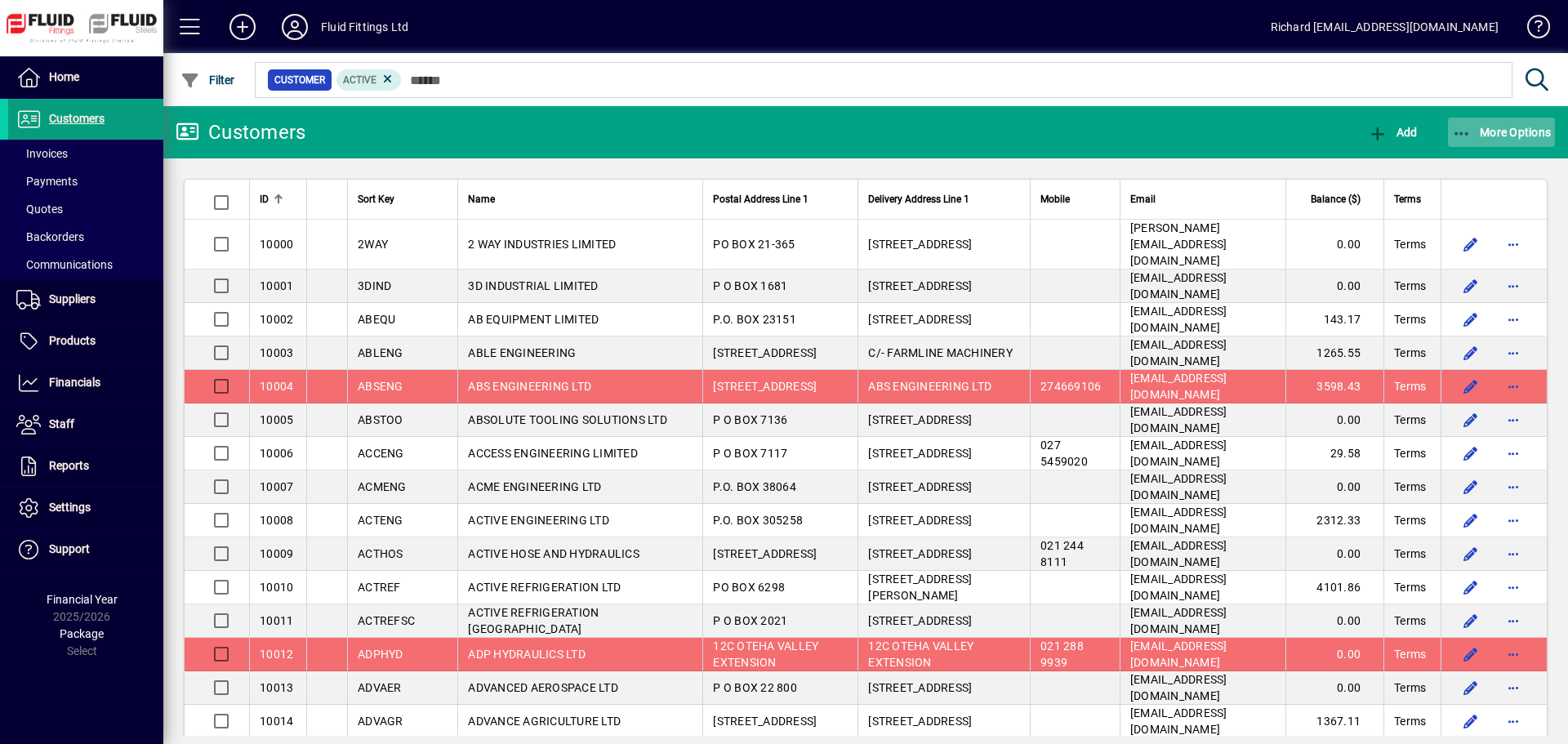
click at [1534, 141] on span "button" at bounding box center [1501, 132] width 107 height 39
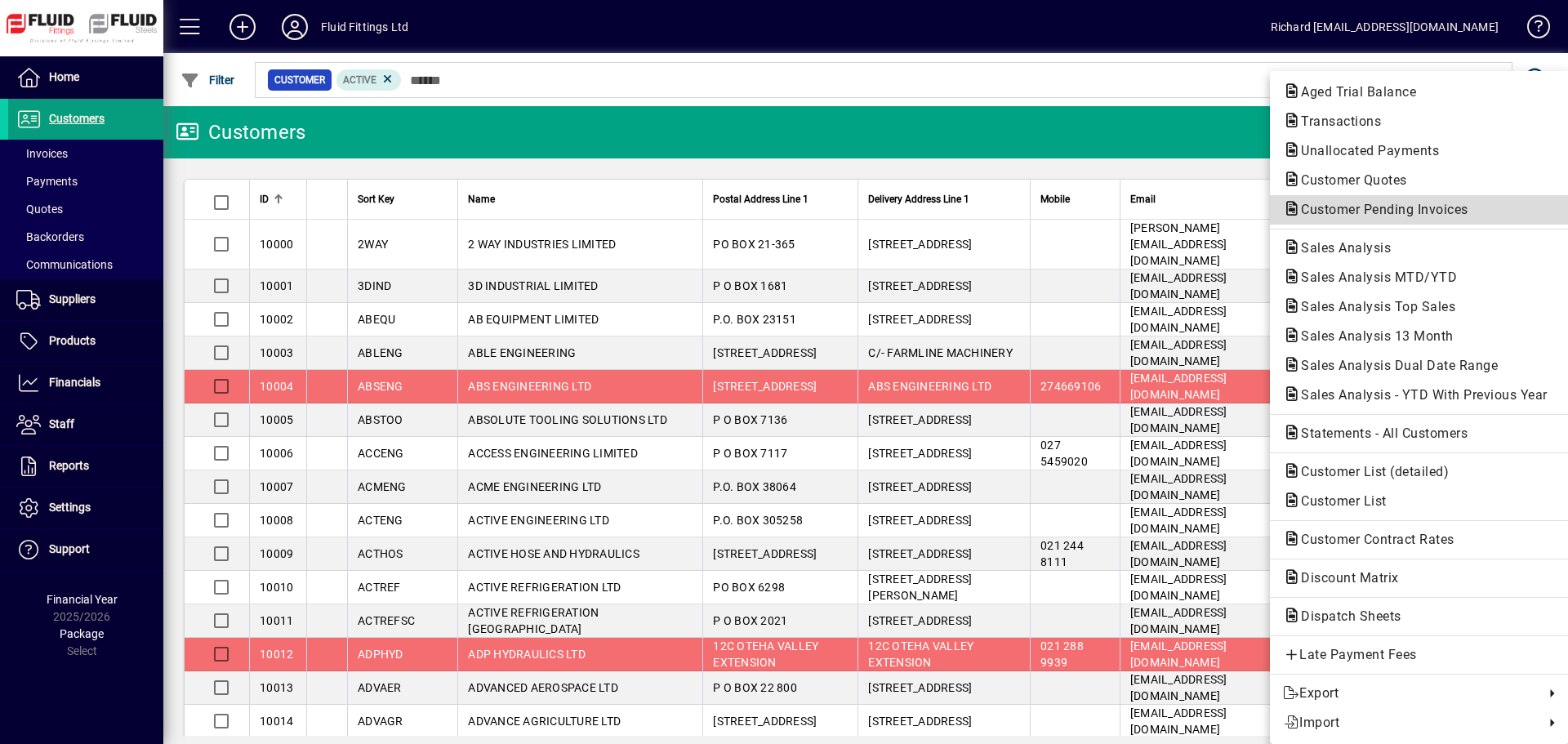
click at [1356, 210] on span "Customer Pending Invoices" at bounding box center [1379, 210] width 193 height 16
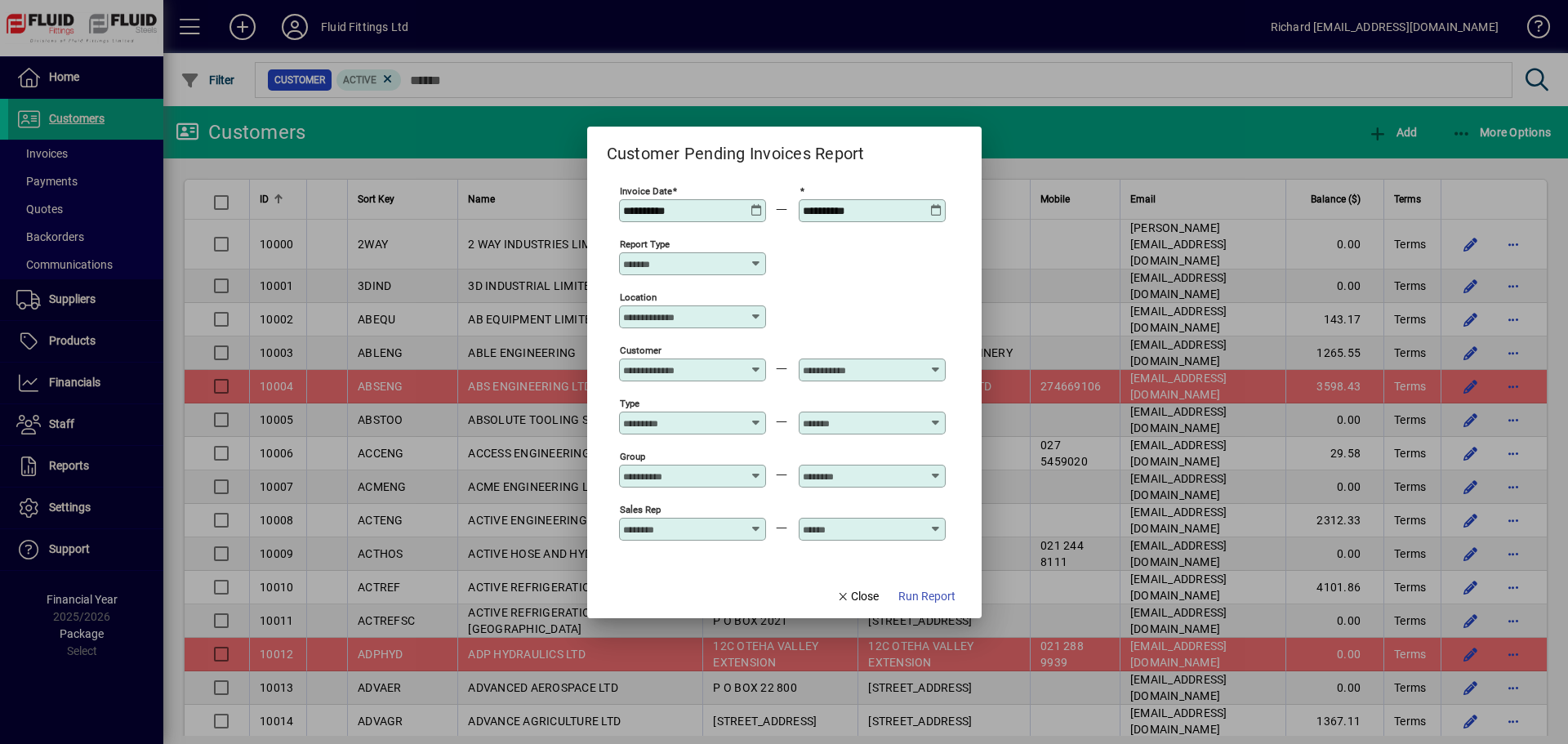
click at [921, 589] on span "Run Report" at bounding box center [927, 596] width 57 height 17
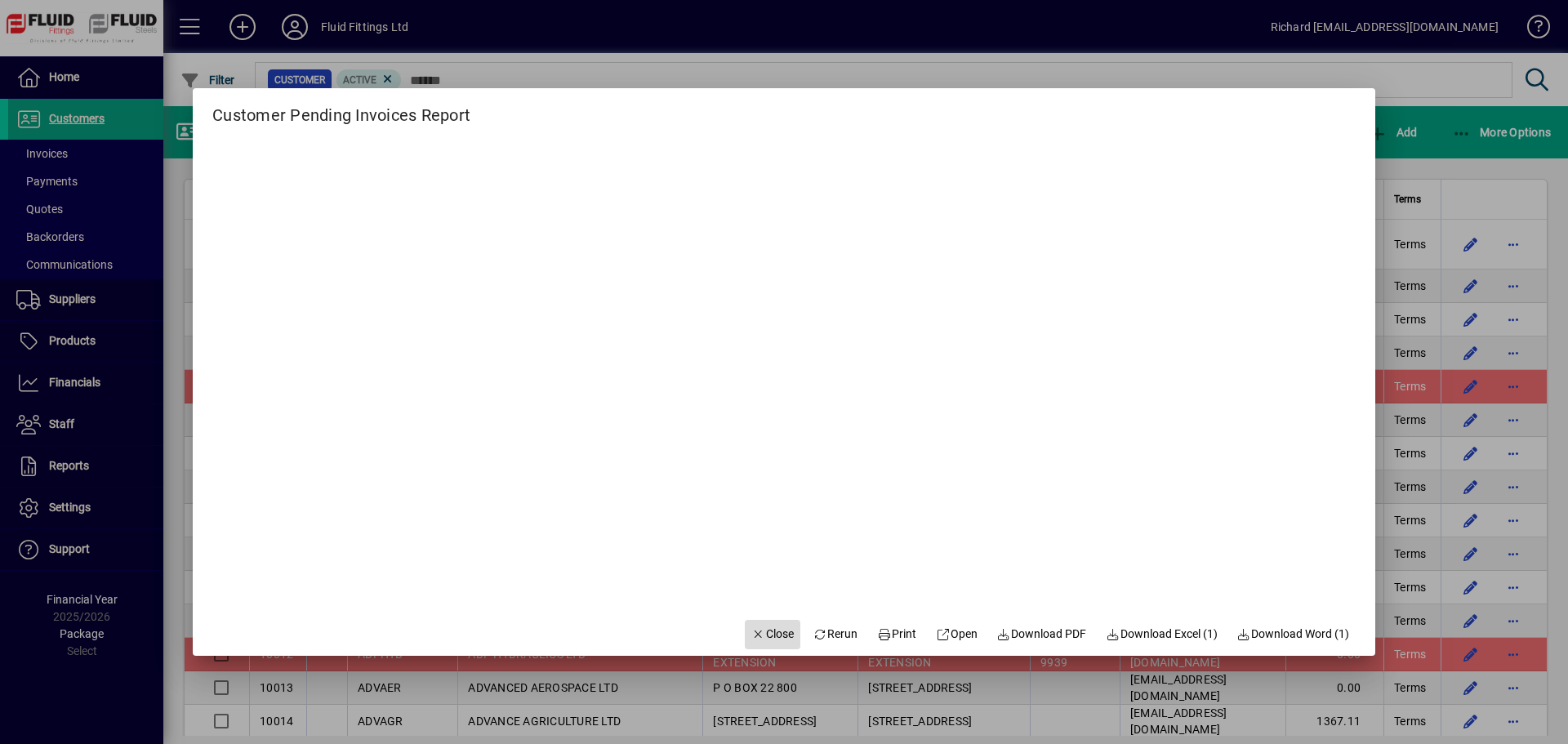
click at [751, 633] on span "Close" at bounding box center [772, 634] width 42 height 17
